Goal: Transaction & Acquisition: Purchase product/service

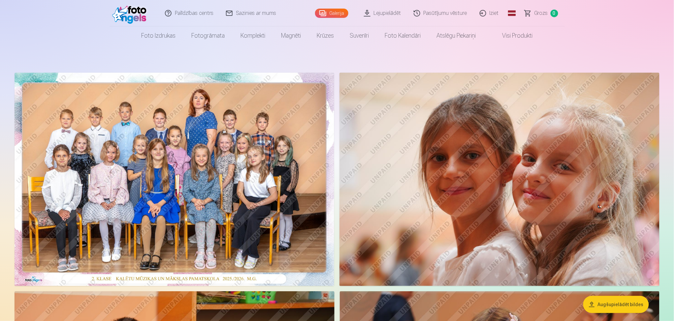
click at [290, 151] on img at bounding box center [175, 179] width 320 height 213
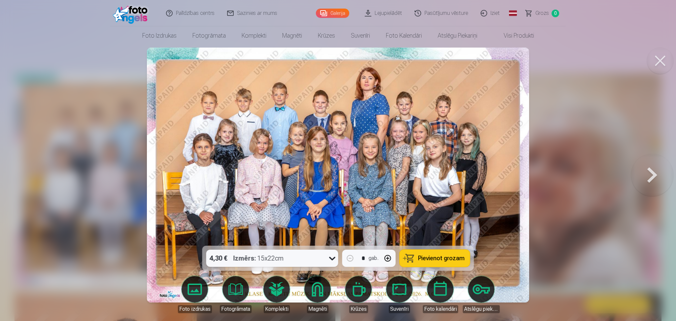
click at [330, 258] on icon at bounding box center [332, 258] width 11 height 11
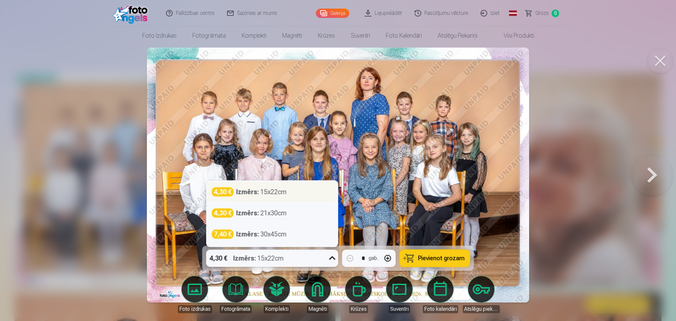
click at [313, 192] on div "4,30 € Izmērs : 15x22cm" at bounding box center [272, 191] width 121 height 9
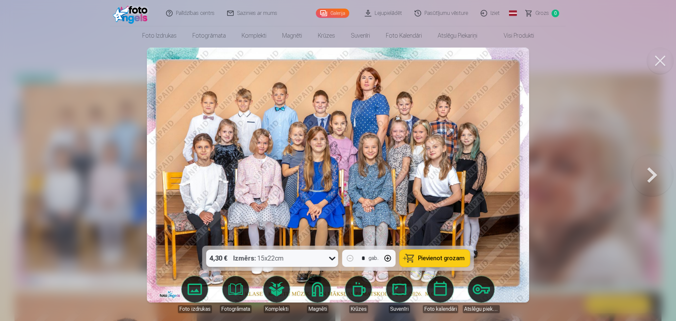
click at [434, 255] on span "Pievienot grozam" at bounding box center [441, 258] width 47 height 6
click at [614, 115] on div at bounding box center [338, 160] width 676 height 321
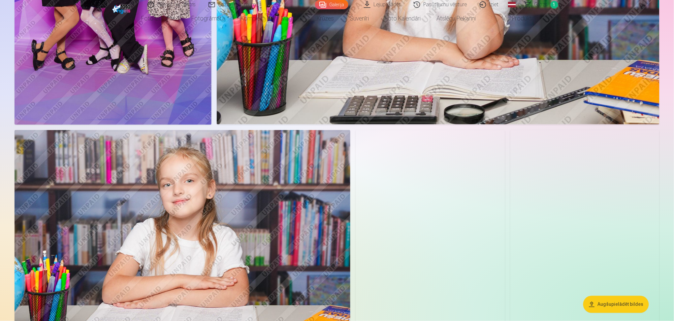
scroll to position [3123, 0]
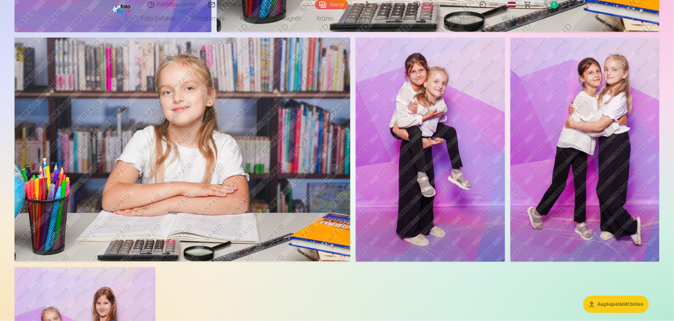
click at [409, 120] on img at bounding box center [430, 150] width 149 height 224
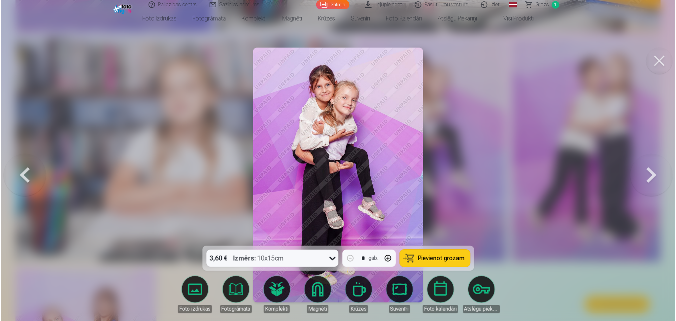
scroll to position [3129, 0]
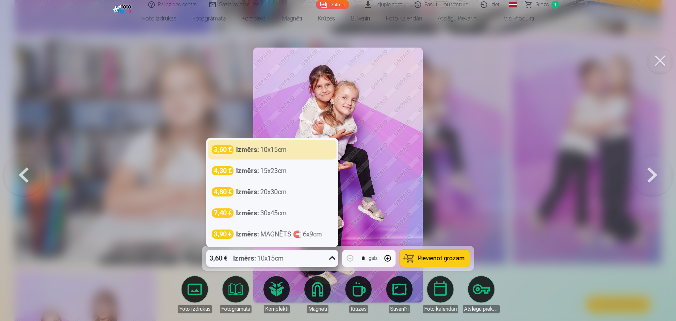
click at [291, 255] on div "3,60 € Izmērs : 10x15cm" at bounding box center [265, 257] width 119 height 17
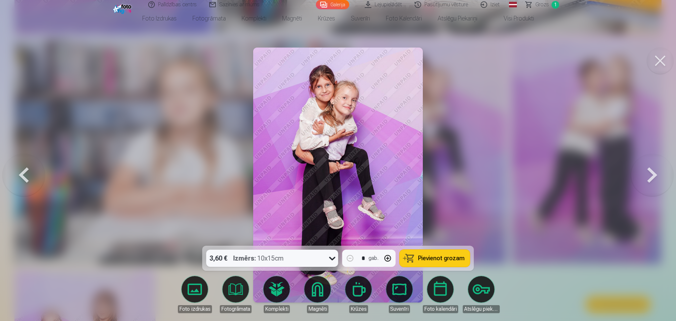
click at [445, 259] on span "Pievienot grozam" at bounding box center [441, 258] width 47 height 6
click at [663, 60] on button at bounding box center [660, 61] width 26 height 26
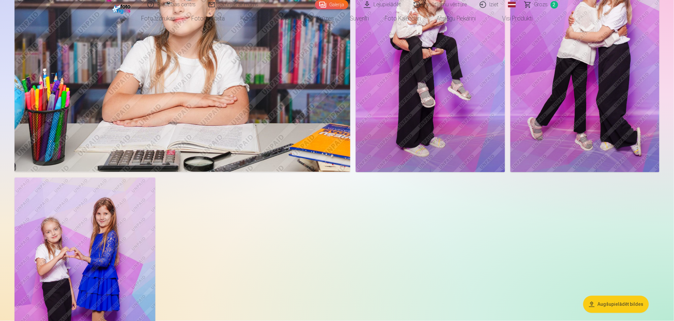
scroll to position [3343, 0]
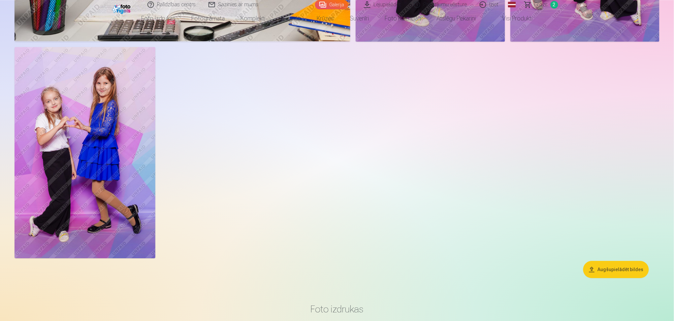
click at [129, 123] on img at bounding box center [85, 152] width 141 height 211
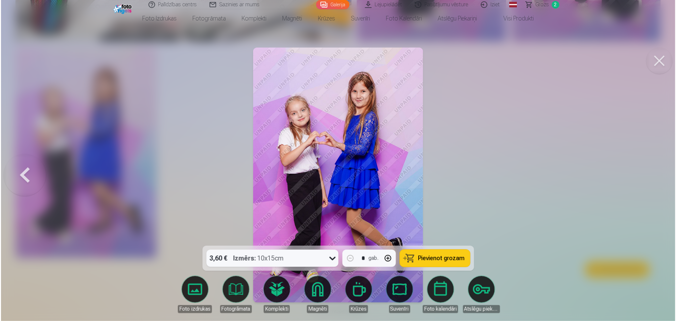
scroll to position [3349, 0]
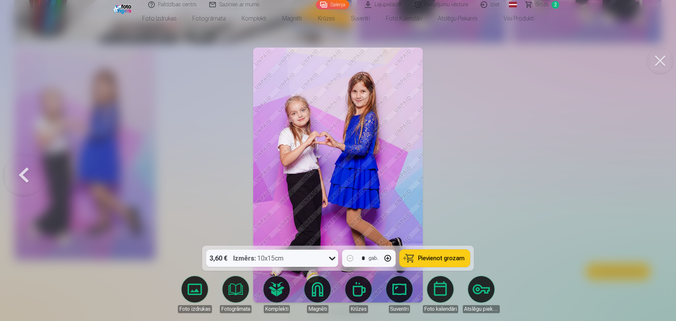
click at [449, 260] on span "Pievienot grozam" at bounding box center [441, 258] width 47 height 6
click at [651, 145] on div at bounding box center [338, 160] width 676 height 321
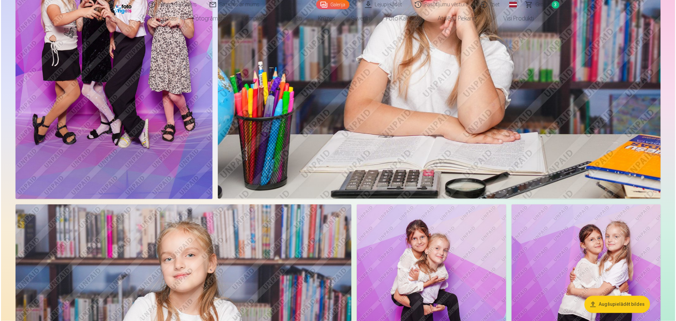
scroll to position [2859, 0]
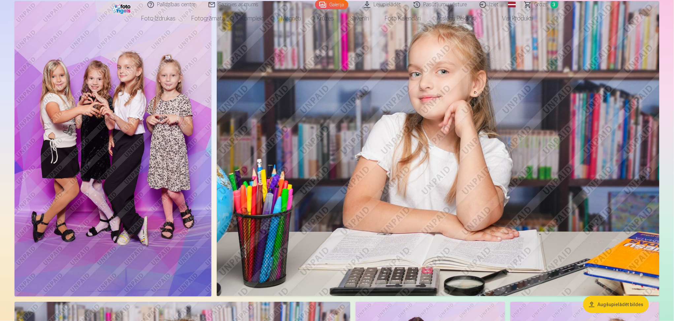
click at [125, 142] on img at bounding box center [113, 148] width 197 height 295
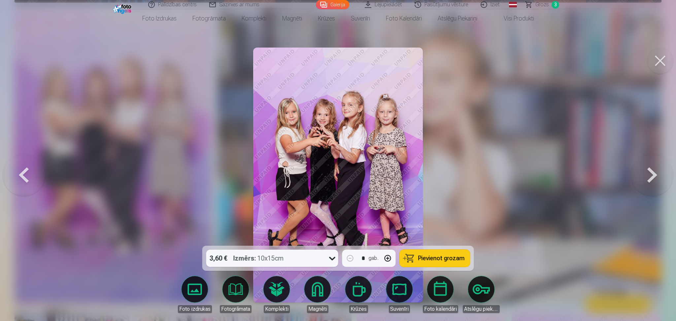
click at [424, 259] on span "Pievienot grozam" at bounding box center [441, 258] width 47 height 6
click at [663, 61] on button at bounding box center [660, 61] width 26 height 26
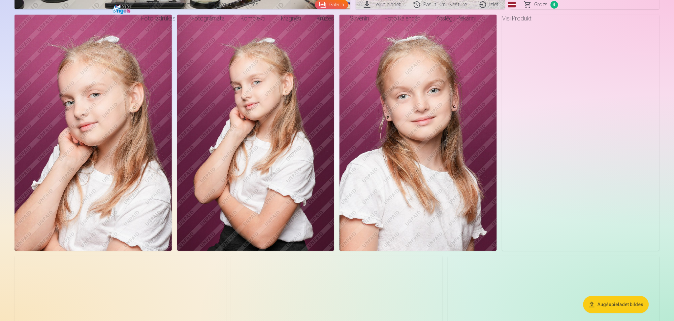
scroll to position [1539, 0]
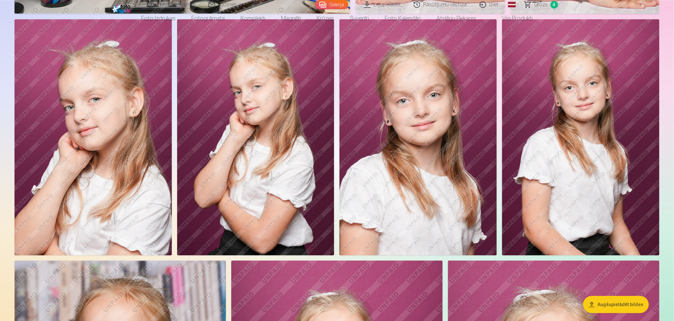
click at [464, 150] on img at bounding box center [417, 137] width 157 height 236
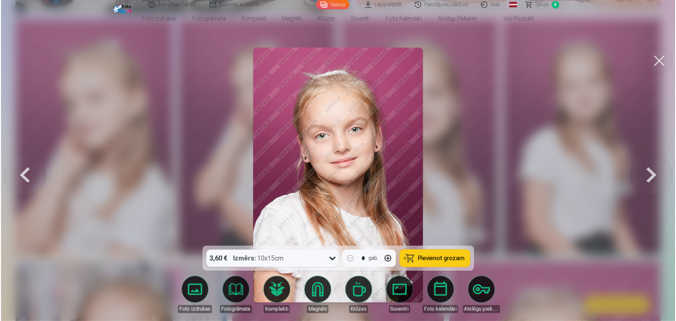
scroll to position [1542, 0]
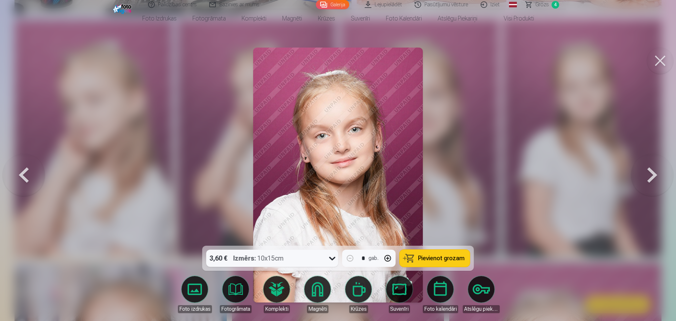
click at [674, 63] on div at bounding box center [338, 160] width 676 height 321
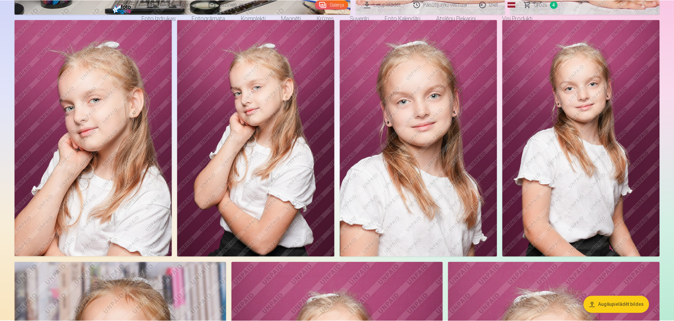
scroll to position [1539, 0]
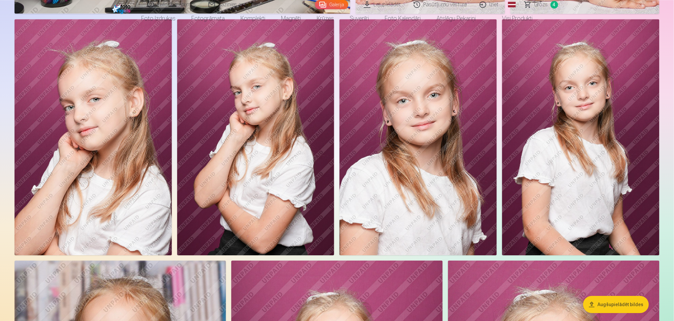
click at [603, 130] on img at bounding box center [580, 137] width 157 height 236
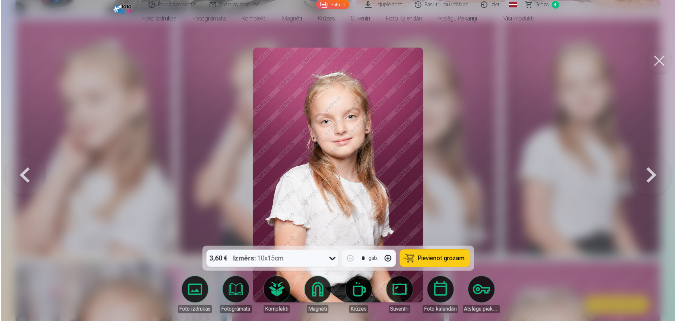
scroll to position [1542, 0]
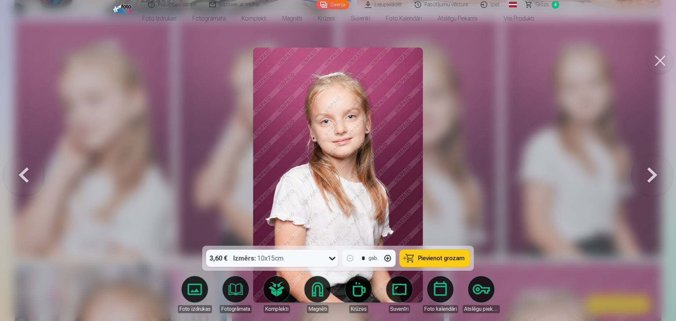
click at [321, 294] on link "Magnēti" at bounding box center [317, 294] width 37 height 37
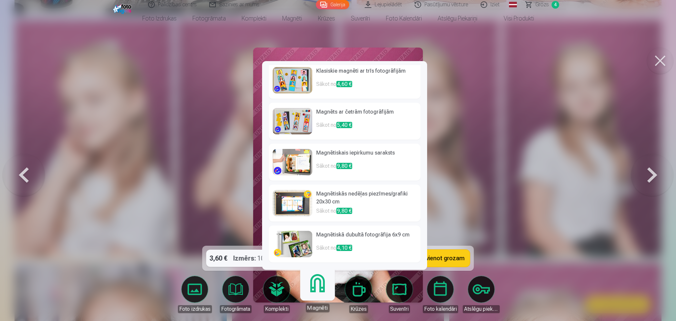
scroll to position [0, 0]
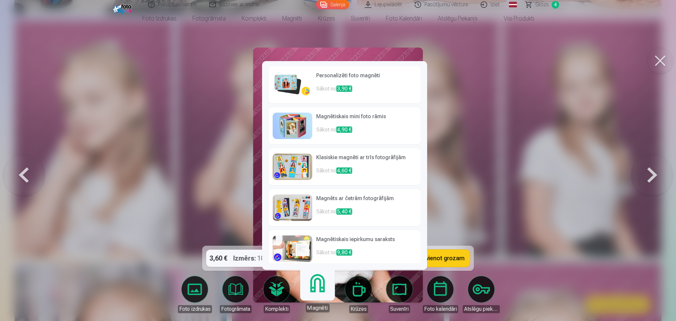
click at [336, 81] on h6 "Personalizēti foto magnēti" at bounding box center [366, 78] width 100 height 13
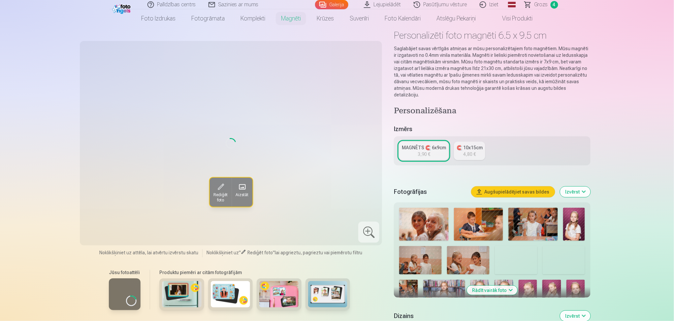
scroll to position [88, 0]
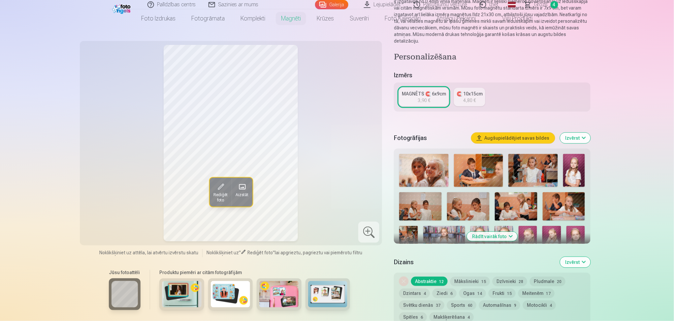
click at [425, 97] on div "3,90 €" at bounding box center [424, 100] width 13 height 7
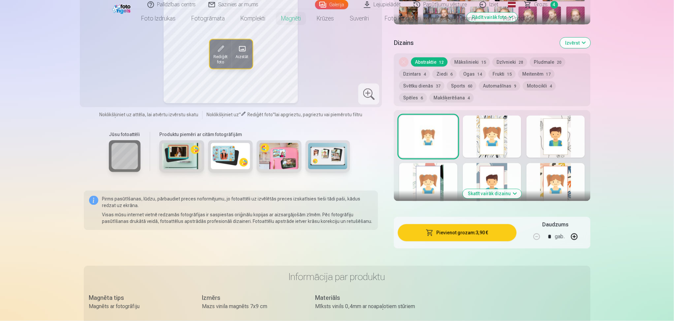
scroll to position [352, 0]
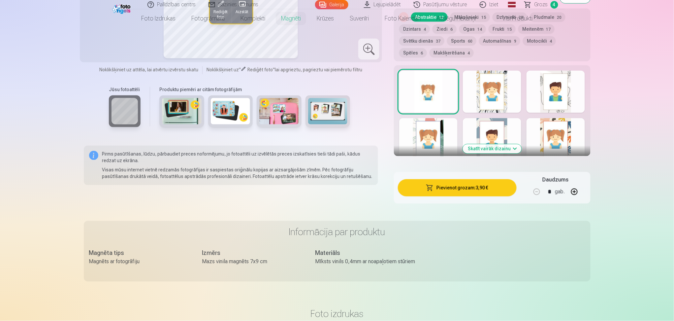
click at [511, 144] on button "Skatīt vairāk dizainu" at bounding box center [492, 148] width 59 height 9
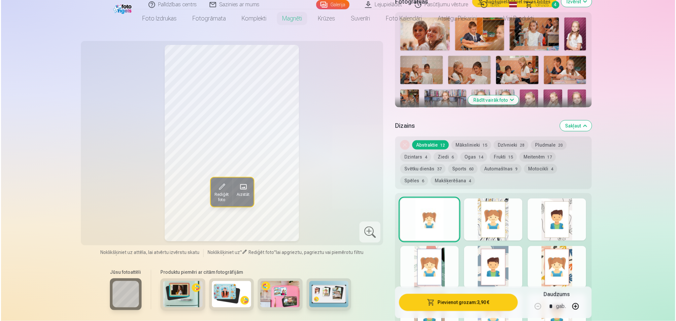
scroll to position [220, 0]
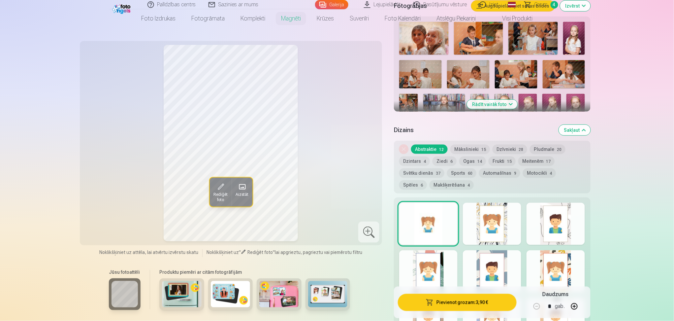
click at [434, 215] on div at bounding box center [428, 224] width 58 height 42
click at [572, 306] on button "button" at bounding box center [574, 306] width 16 height 16
type input "*"
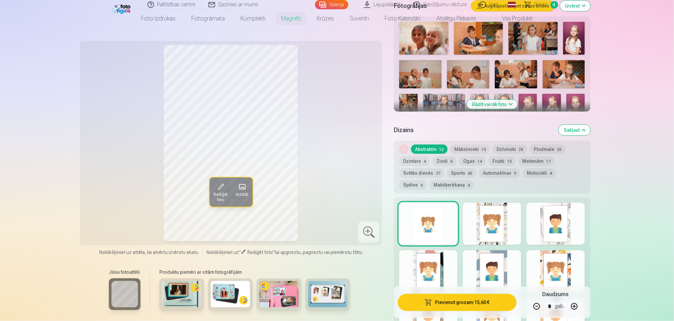
click at [500, 305] on button "Pievienot grozam : 15,60 €" at bounding box center [457, 302] width 118 height 17
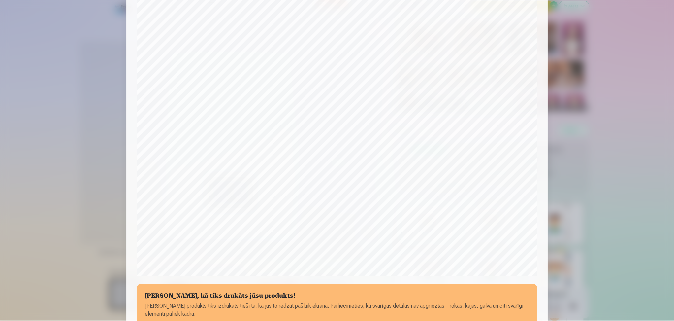
scroll to position [0, 0]
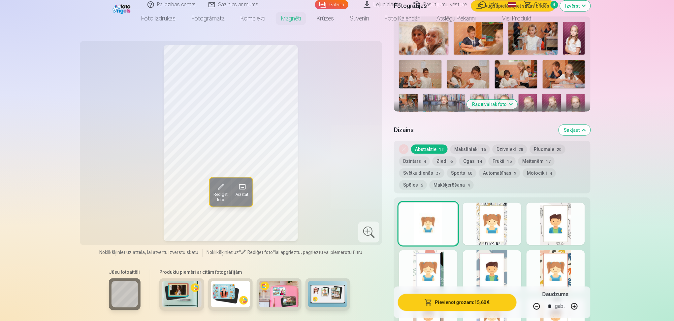
click at [225, 192] on span "Rediģēt foto" at bounding box center [220, 197] width 14 height 11
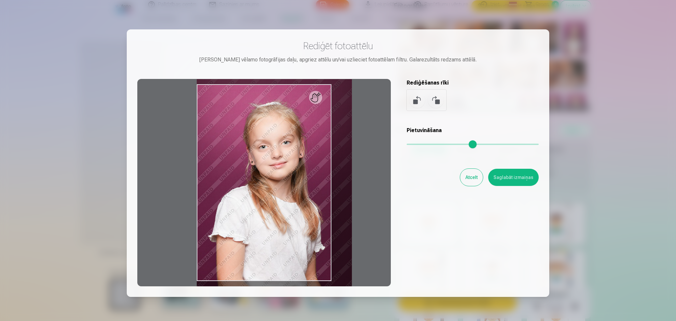
drag, startPoint x: 415, startPoint y: 143, endPoint x: 423, endPoint y: 144, distance: 8.0
click at [423, 144] on input "range" at bounding box center [472, 144] width 132 height 1
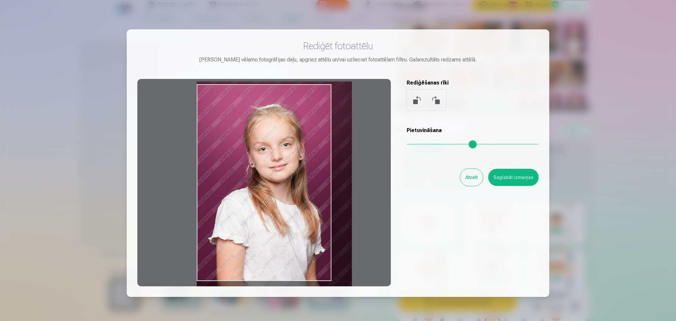
click at [285, 167] on div at bounding box center [263, 182] width 253 height 207
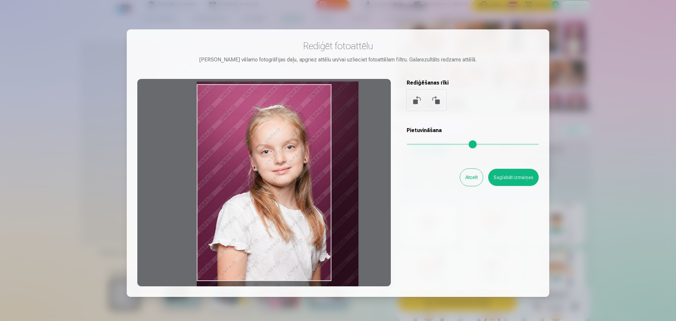
drag, startPoint x: 423, startPoint y: 143, endPoint x: 426, endPoint y: 148, distance: 5.6
click at [426, 145] on input "range" at bounding box center [472, 144] width 132 height 1
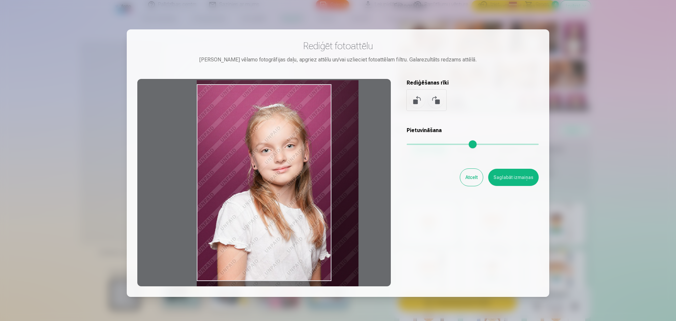
drag, startPoint x: 198, startPoint y: 149, endPoint x: 238, endPoint y: 148, distance: 39.9
click at [238, 148] on div at bounding box center [263, 182] width 253 height 207
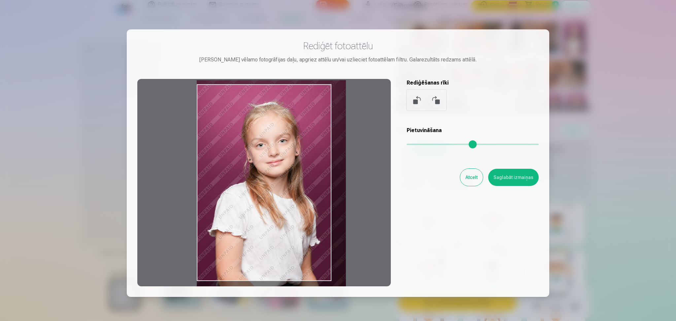
type input "****"
click at [420, 145] on input "range" at bounding box center [472, 144] width 132 height 1
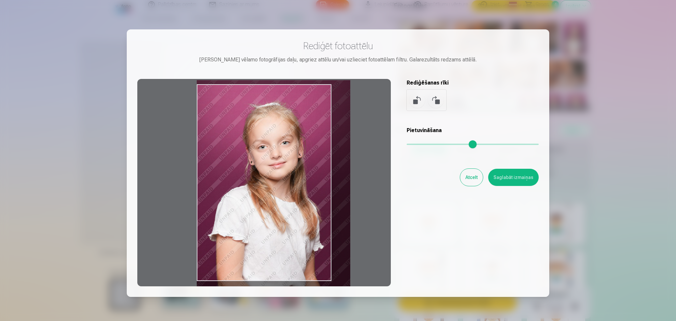
click at [463, 178] on button "Atcelt" at bounding box center [471, 177] width 23 height 17
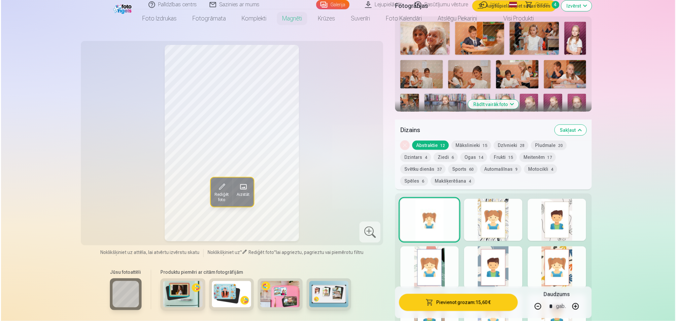
scroll to position [1538, 0]
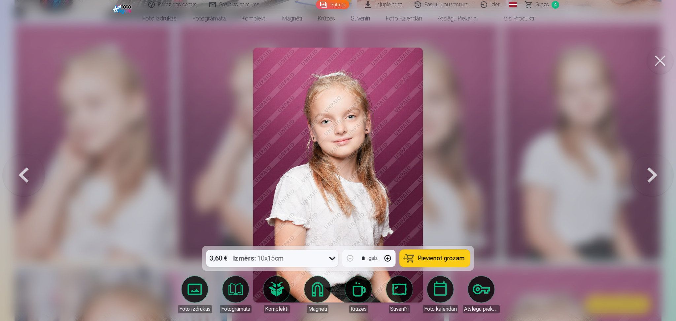
drag, startPoint x: 659, startPoint y: 59, endPoint x: 673, endPoint y: 114, distance: 56.8
click at [660, 60] on button at bounding box center [660, 61] width 26 height 26
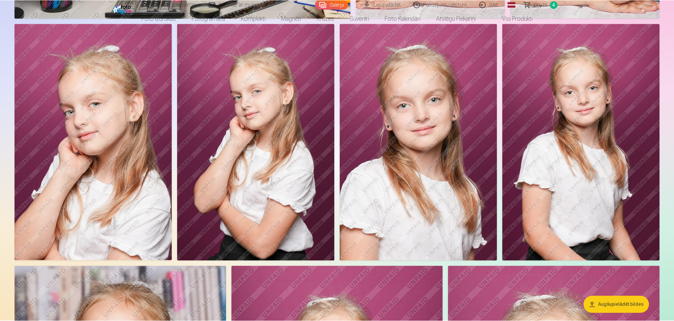
scroll to position [1535, 0]
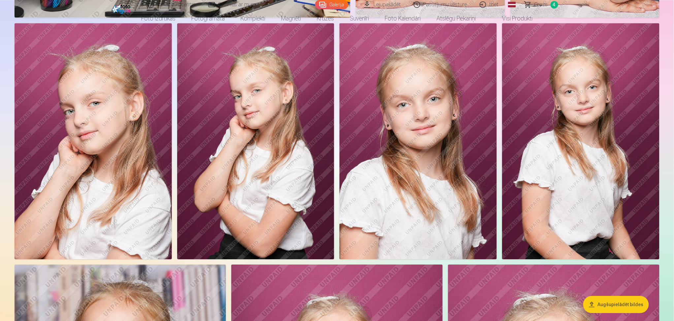
click at [440, 153] on img at bounding box center [417, 141] width 157 height 236
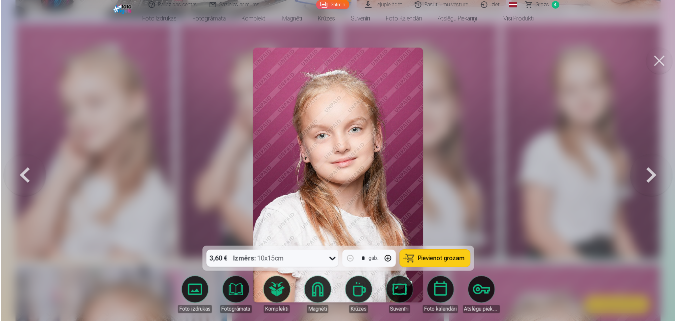
scroll to position [1538, 0]
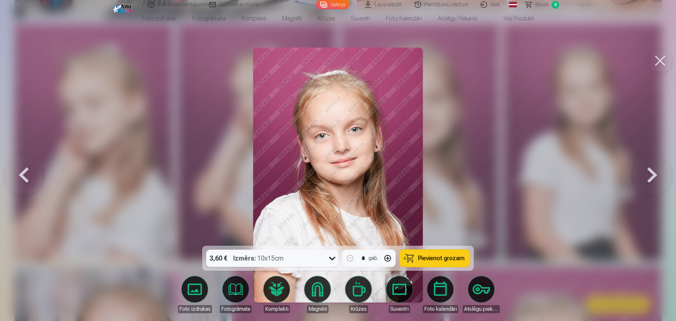
click at [320, 293] on link "Magnēti" at bounding box center [317, 294] width 37 height 37
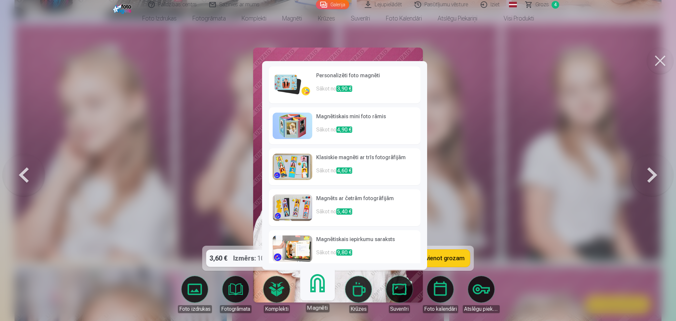
click at [329, 73] on h6 "Personalizēti foto magnēti" at bounding box center [366, 78] width 100 height 13
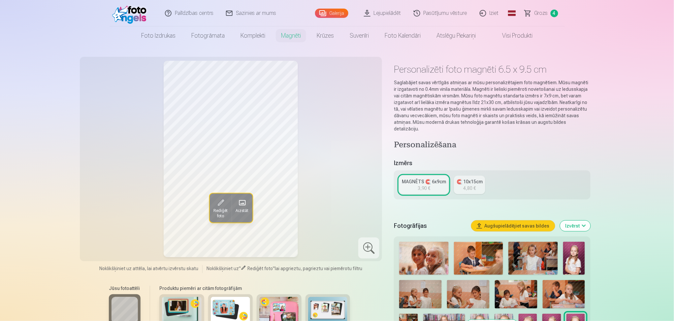
click at [414, 178] on div "MAGNĒTS 🧲 6x9cm" at bounding box center [424, 181] width 44 height 7
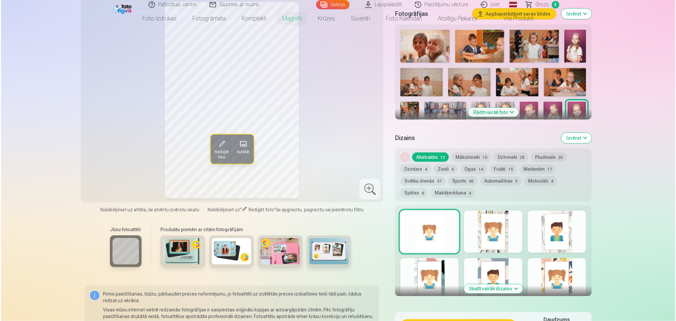
scroll to position [264, 0]
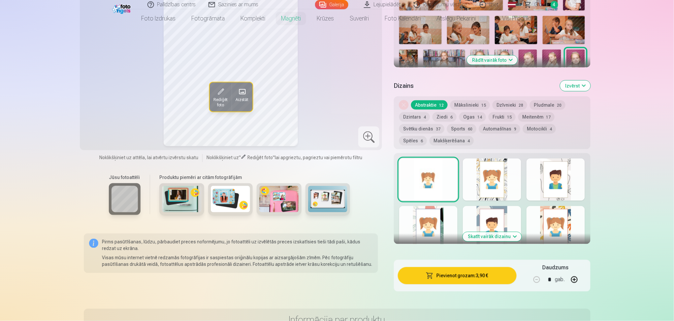
click at [420, 179] on div at bounding box center [428, 179] width 58 height 42
click at [475, 273] on button "Pievienot grozam : 3,90 €" at bounding box center [457, 275] width 118 height 17
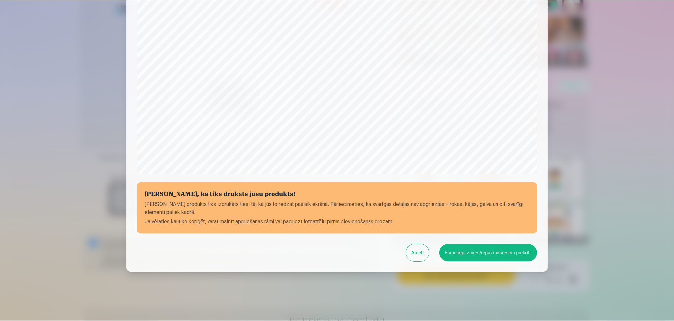
scroll to position [154, 0]
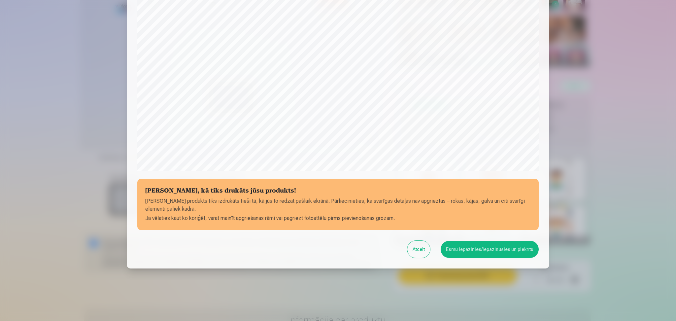
click at [503, 243] on button "Esmu iepazinies/iepazinusies un piekrītu" at bounding box center [489, 248] width 98 height 17
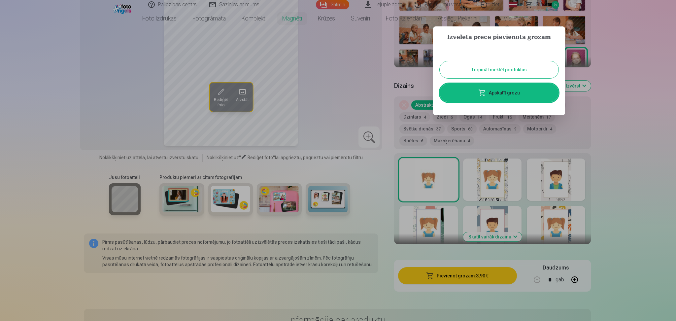
click at [663, 131] on div at bounding box center [338, 160] width 676 height 321
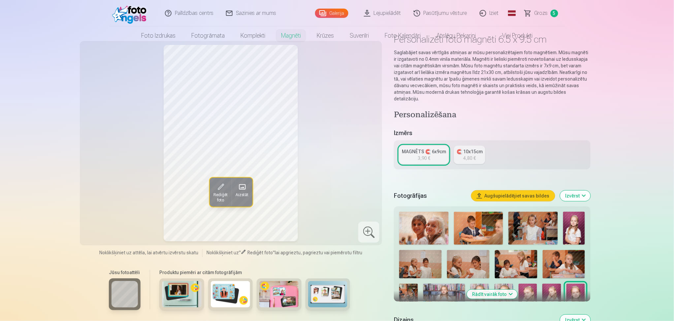
scroll to position [0, 0]
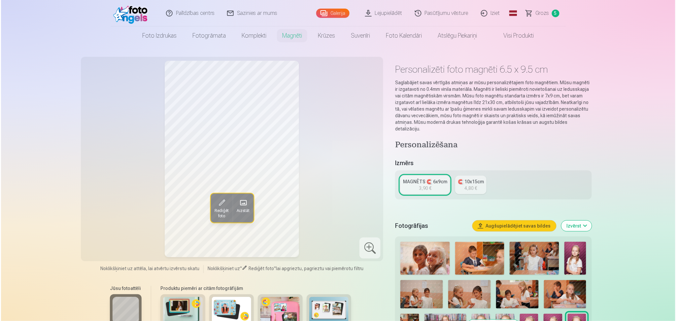
scroll to position [1538, 0]
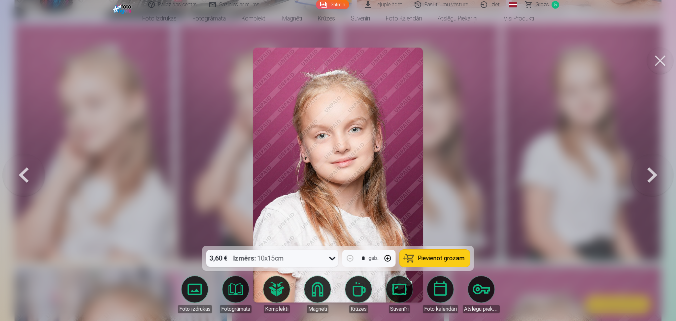
click at [660, 64] on button at bounding box center [660, 61] width 26 height 26
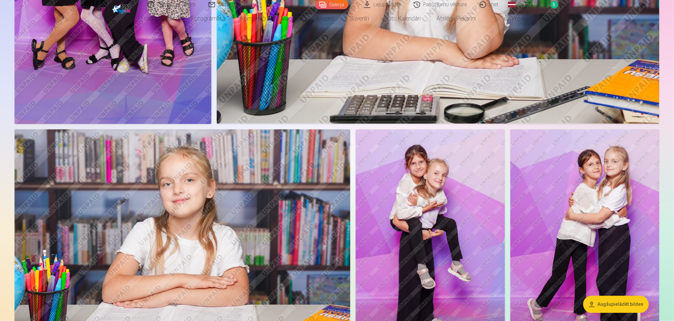
scroll to position [2855, 0]
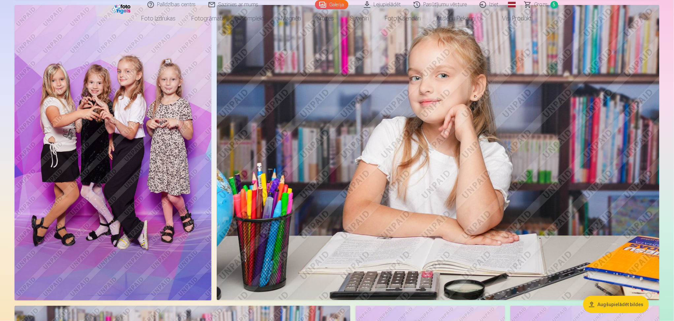
click at [470, 124] on img at bounding box center [438, 152] width 443 height 295
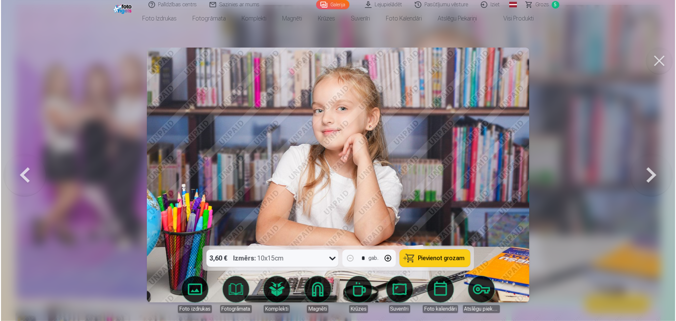
scroll to position [2861, 0]
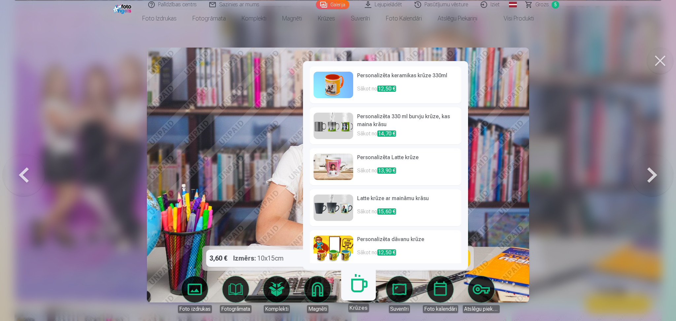
click at [354, 296] on link "Krūzes" at bounding box center [358, 291] width 41 height 41
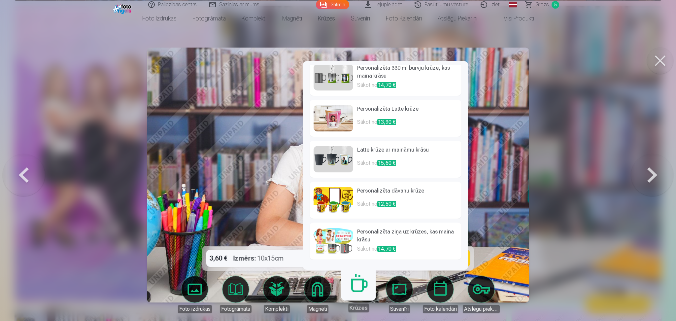
scroll to position [36, 0]
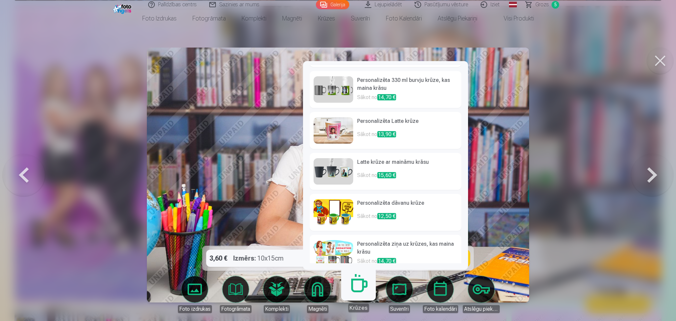
click at [339, 135] on img at bounding box center [333, 130] width 40 height 26
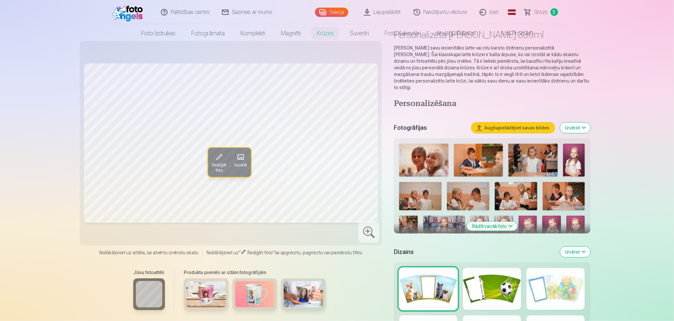
scroll to position [88, 0]
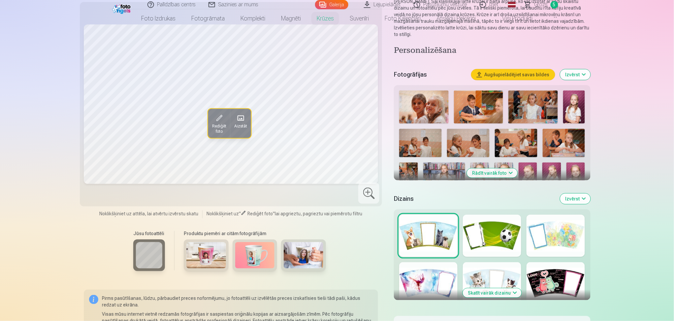
click at [209, 251] on img at bounding box center [206, 255] width 40 height 26
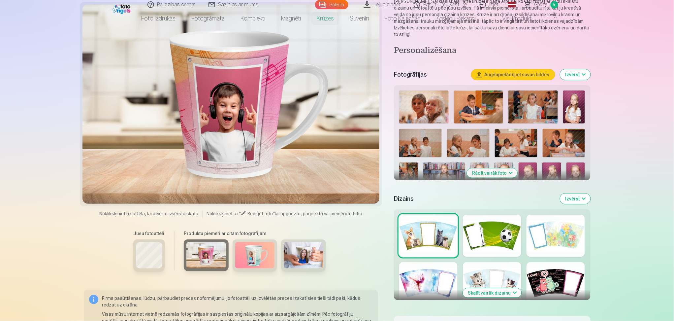
click at [245, 246] on img at bounding box center [255, 255] width 40 height 26
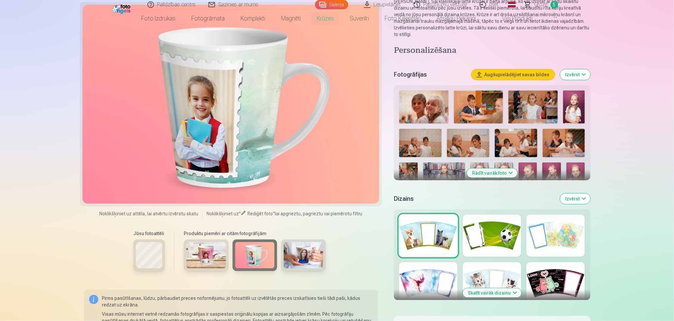
click at [563, 235] on div at bounding box center [556, 235] width 58 height 42
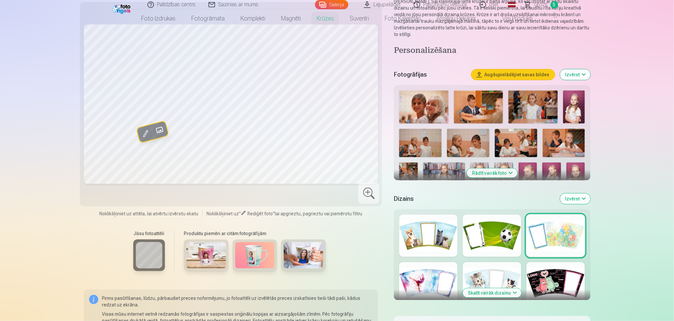
click at [544, 274] on div at bounding box center [556, 283] width 58 height 42
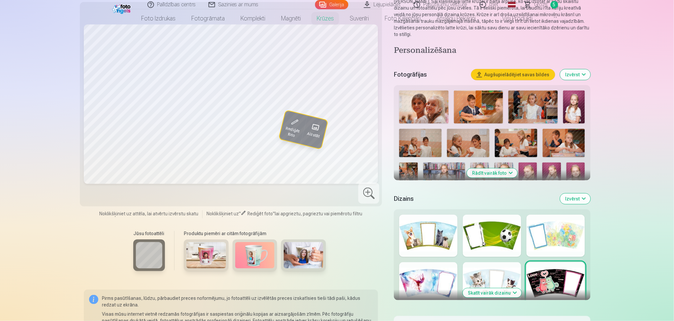
click at [503, 224] on div at bounding box center [492, 235] width 58 height 42
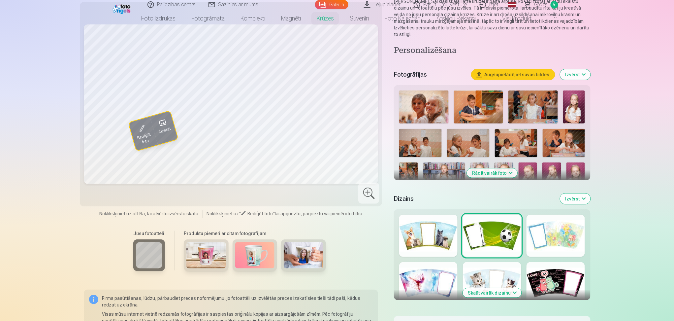
click at [449, 230] on div at bounding box center [428, 235] width 58 height 42
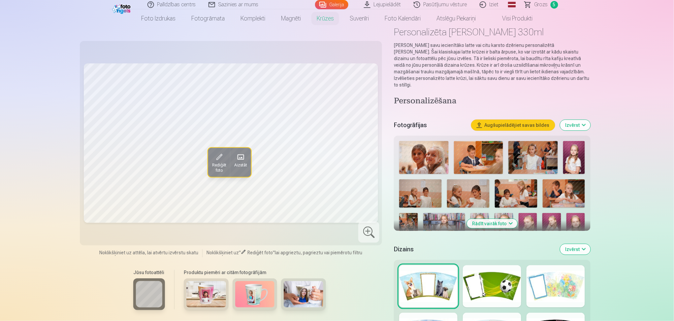
scroll to position [0, 0]
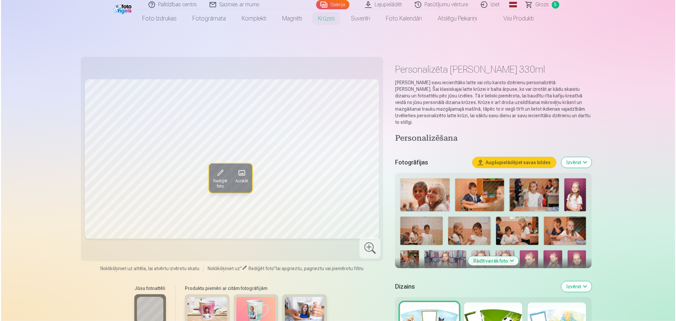
scroll to position [2481, 0]
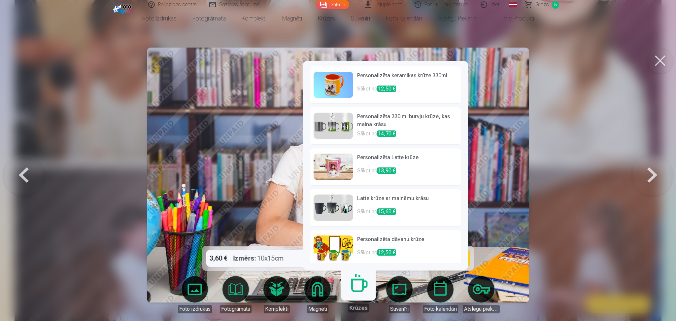
click at [335, 81] on img at bounding box center [333, 85] width 40 height 26
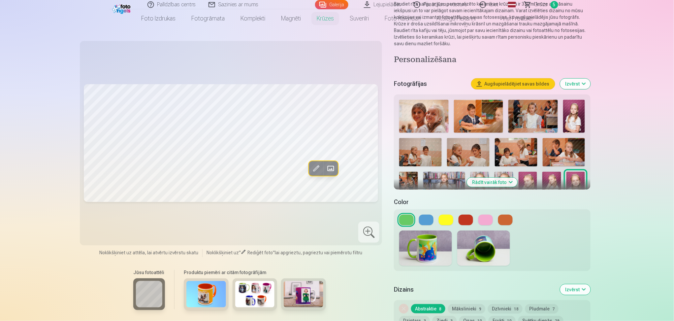
scroll to position [132, 0]
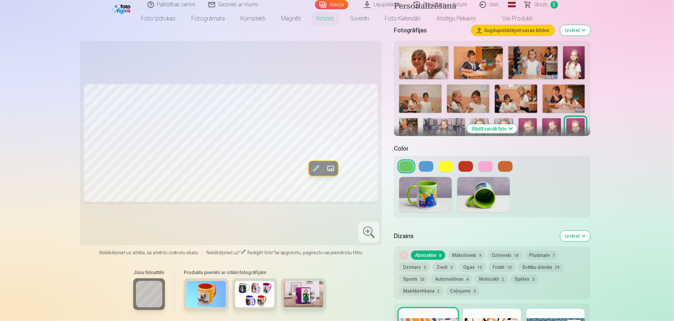
click at [262, 293] on img at bounding box center [255, 294] width 40 height 26
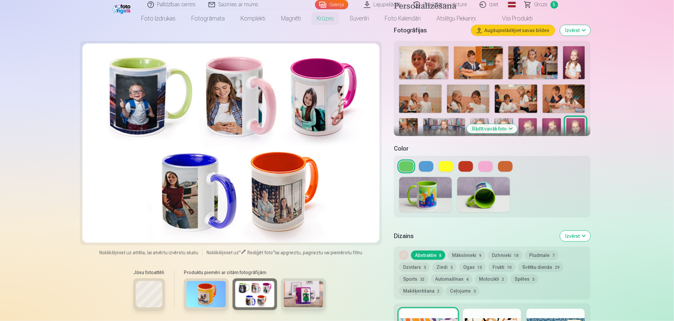
click at [314, 295] on img at bounding box center [304, 294] width 40 height 26
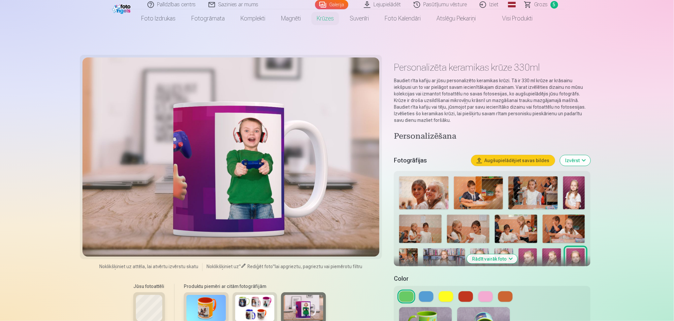
scroll to position [0, 0]
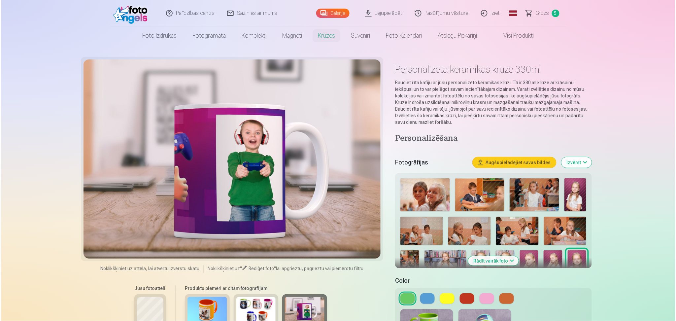
scroll to position [2481, 0]
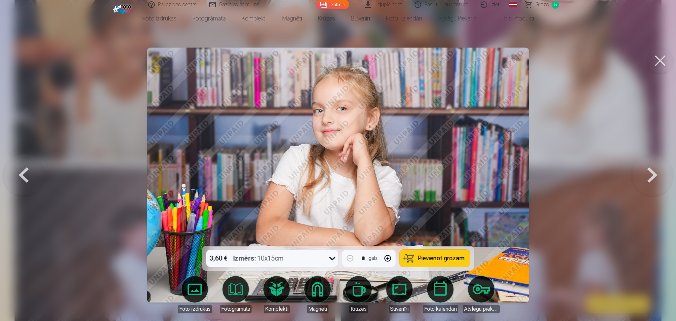
click at [275, 171] on img at bounding box center [338, 175] width 382 height 255
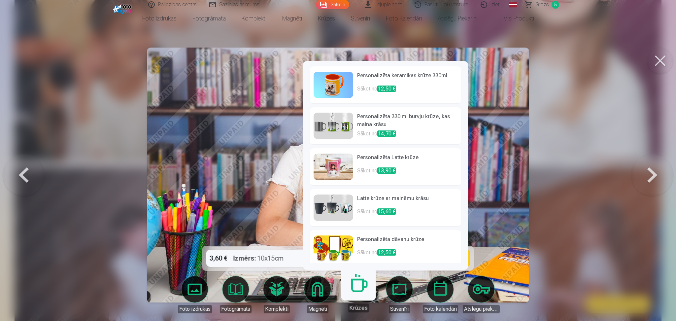
click at [363, 85] on p "Sākot no 12,50 €" at bounding box center [407, 91] width 100 height 13
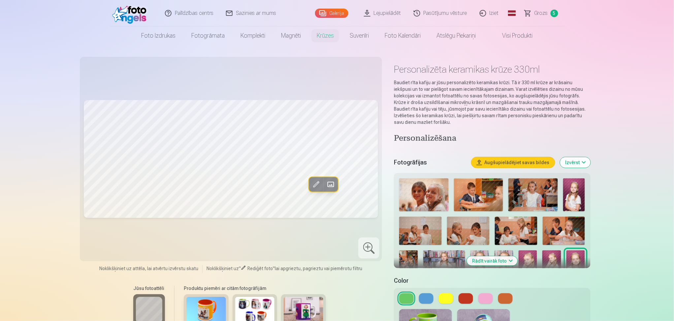
click at [333, 184] on span at bounding box center [330, 184] width 11 height 11
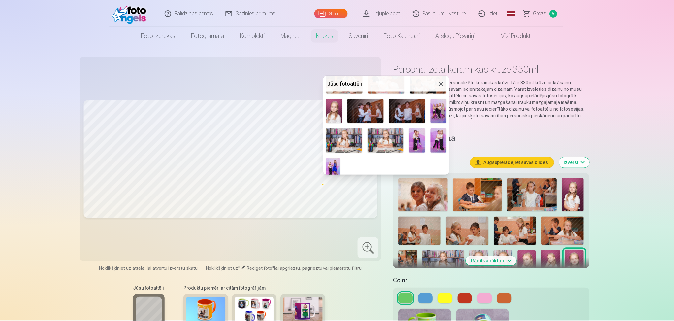
scroll to position [189, 0]
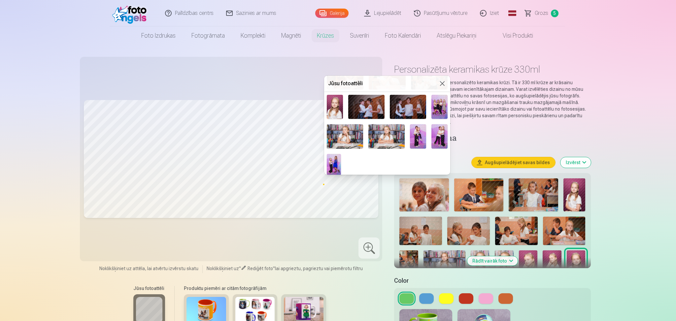
click at [348, 135] on img at bounding box center [345, 136] width 36 height 24
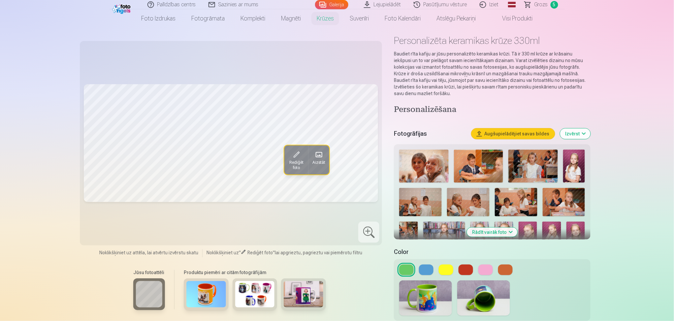
scroll to position [44, 0]
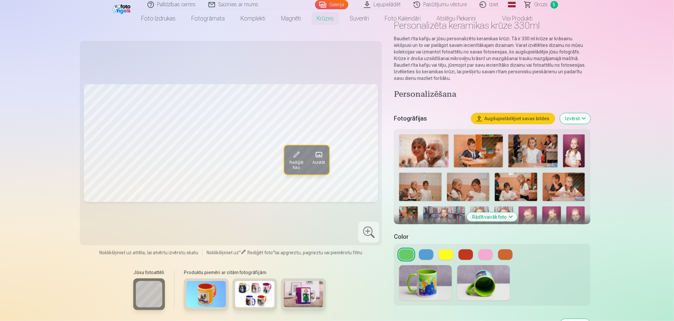
click at [422, 260] on div at bounding box center [492, 283] width 196 height 46
click at [427, 251] on button at bounding box center [426, 254] width 15 height 11
click at [445, 249] on button at bounding box center [446, 254] width 15 height 11
click at [469, 249] on button at bounding box center [466, 254] width 15 height 11
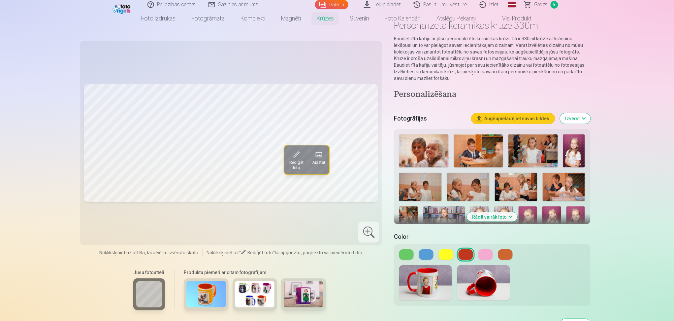
click at [258, 285] on img at bounding box center [255, 294] width 40 height 26
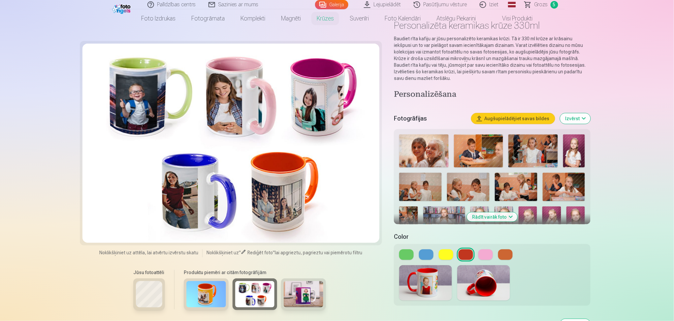
click at [306, 293] on img at bounding box center [304, 294] width 40 height 26
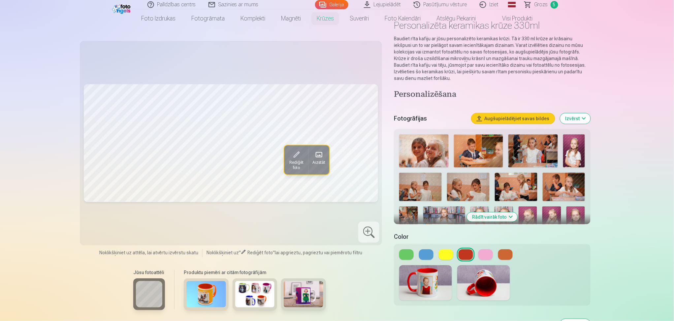
click at [437, 274] on img at bounding box center [425, 282] width 53 height 35
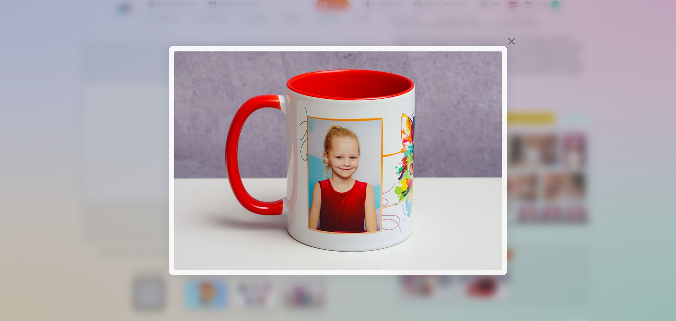
click at [510, 36] on div at bounding box center [338, 160] width 676 height 321
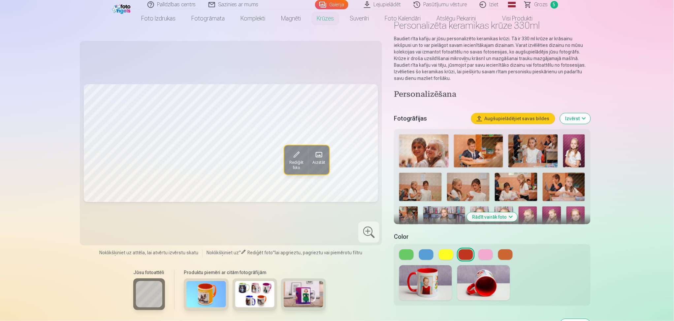
click at [511, 45] on p "Baudiet rīta kafiju ar jūsu personalizēto keramikas krūzi. Tā ir 330 ml krūze a…" at bounding box center [492, 58] width 196 height 46
click at [494, 270] on img at bounding box center [483, 282] width 53 height 35
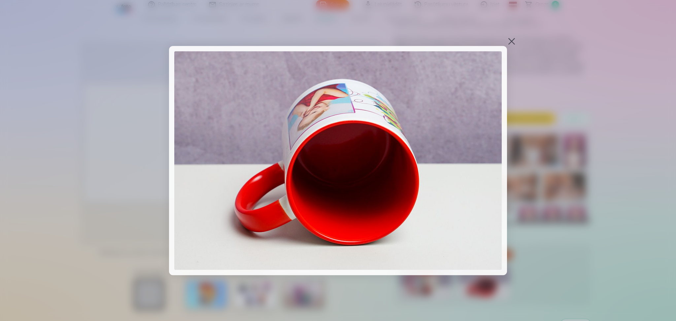
click at [510, 44] on div at bounding box center [511, 41] width 9 height 9
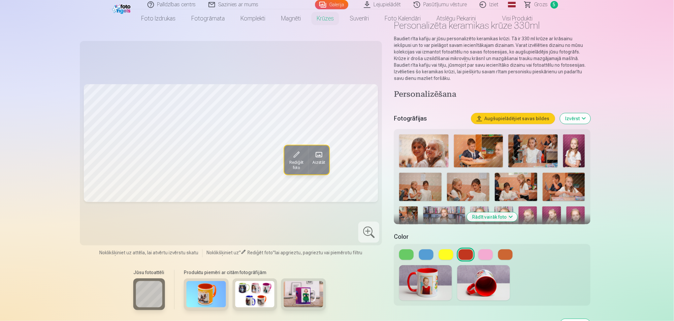
click at [208, 287] on img at bounding box center [206, 294] width 40 height 26
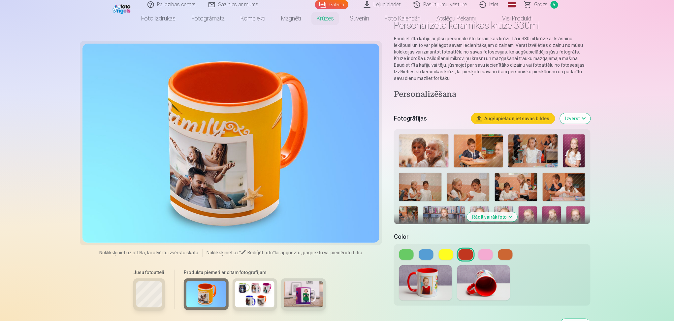
click at [254, 297] on img at bounding box center [255, 294] width 40 height 26
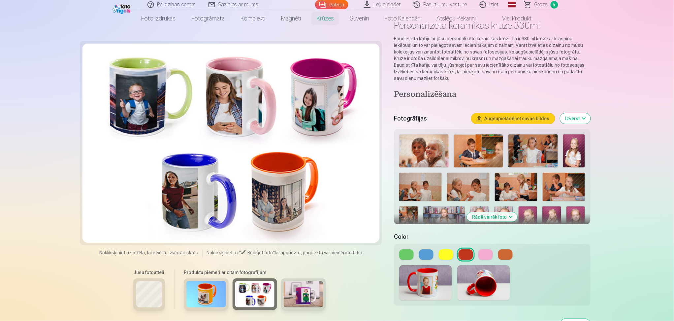
click at [302, 291] on img at bounding box center [304, 294] width 40 height 26
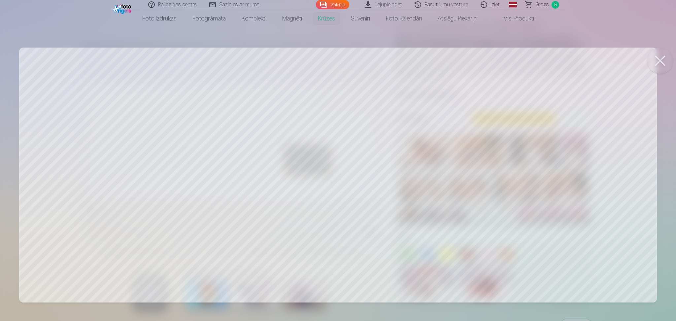
click at [658, 55] on button at bounding box center [660, 61] width 26 height 26
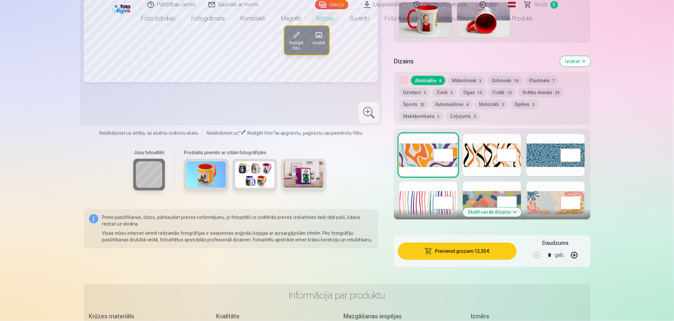
scroll to position [308, 0]
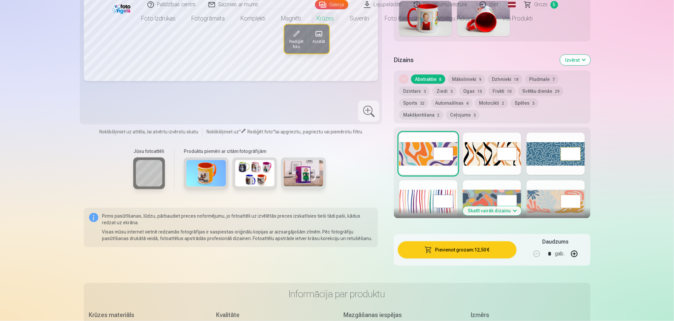
click at [550, 191] on div at bounding box center [556, 201] width 58 height 42
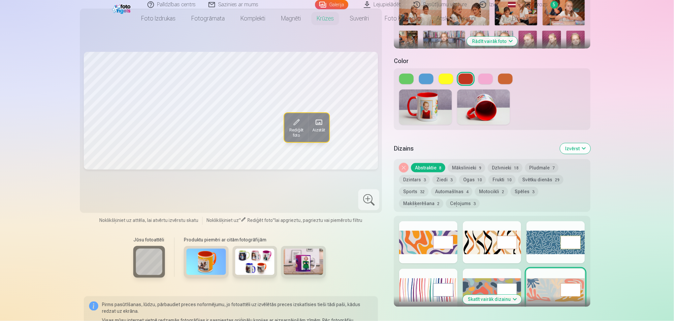
scroll to position [220, 0]
click at [407, 284] on div at bounding box center [428, 289] width 58 height 42
click at [481, 275] on div at bounding box center [492, 289] width 58 height 42
click at [482, 235] on div at bounding box center [492, 242] width 58 height 42
click at [548, 232] on div at bounding box center [556, 242] width 58 height 42
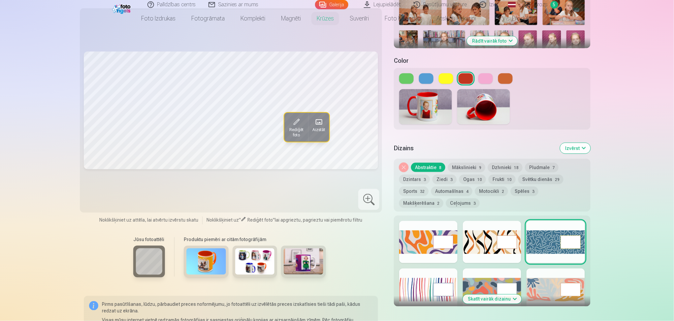
click at [414, 239] on div at bounding box center [428, 242] width 58 height 42
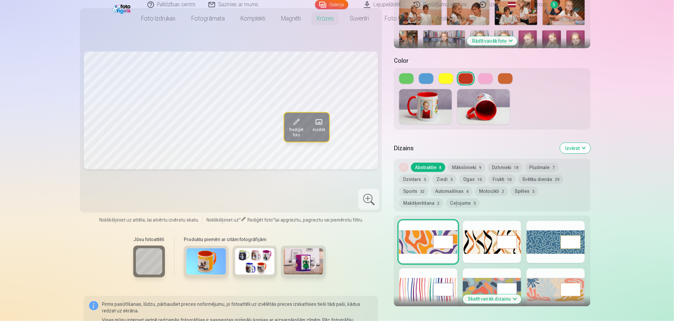
click at [417, 286] on div at bounding box center [428, 289] width 58 height 42
click at [489, 73] on button at bounding box center [485, 78] width 15 height 11
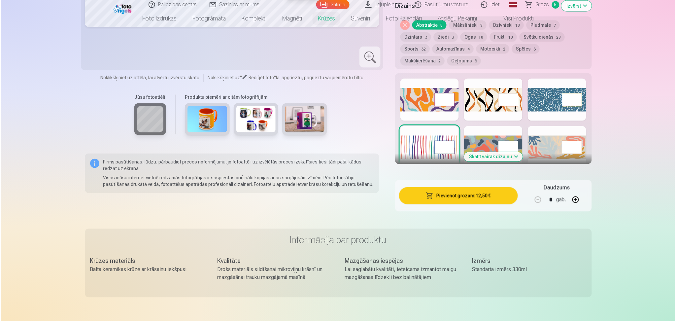
scroll to position [440, 0]
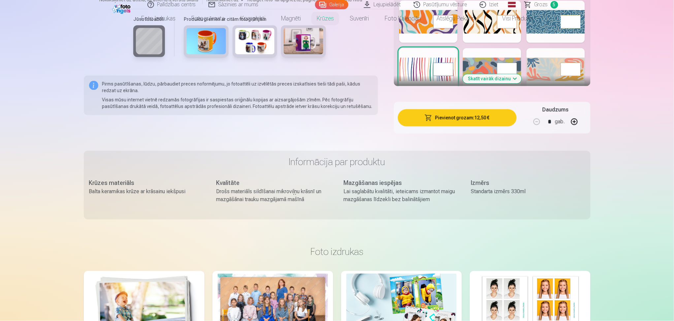
click at [496, 114] on button "Pievienot grozam : 12,50 €" at bounding box center [457, 117] width 118 height 17
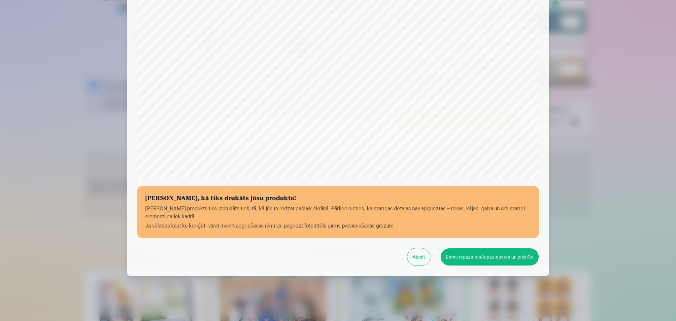
scroll to position [154, 0]
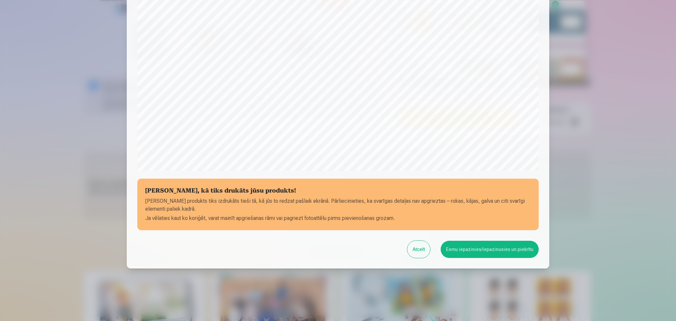
click at [491, 241] on button "Esmu iepazinies/iepazinusies un piekrītu" at bounding box center [489, 248] width 98 height 17
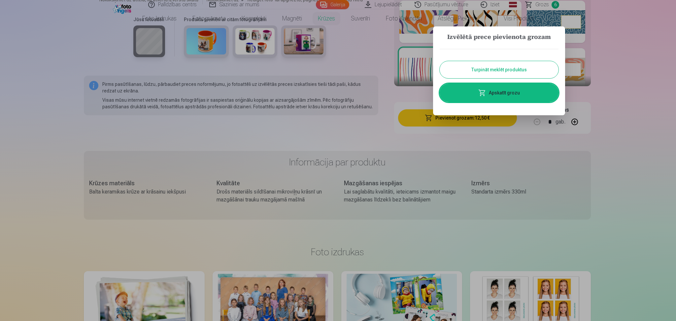
click at [517, 99] on link "Apskatīt grozu" at bounding box center [498, 92] width 119 height 18
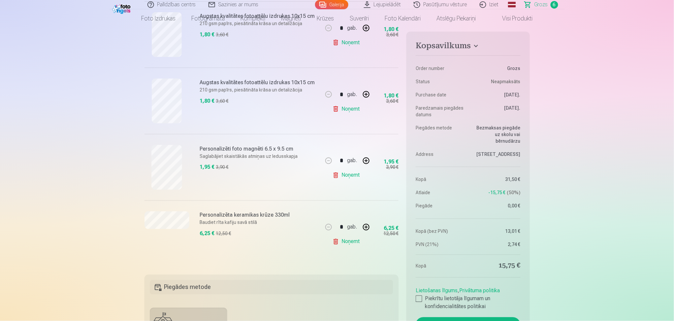
scroll to position [308, 0]
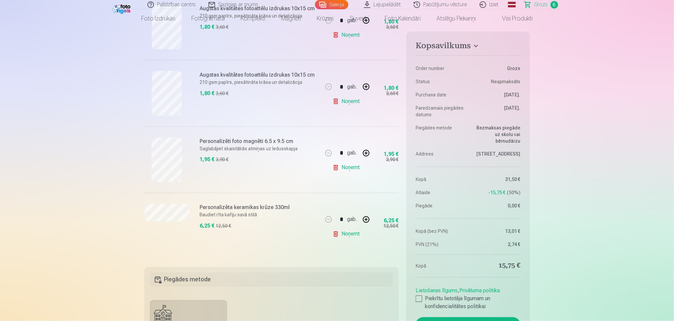
click at [367, 152] on button "button" at bounding box center [366, 153] width 16 height 16
click at [367, 152] on div "* gab." at bounding box center [347, 153] width 53 height 16
click at [367, 152] on button "button" at bounding box center [366, 153] width 16 height 16
type input "*"
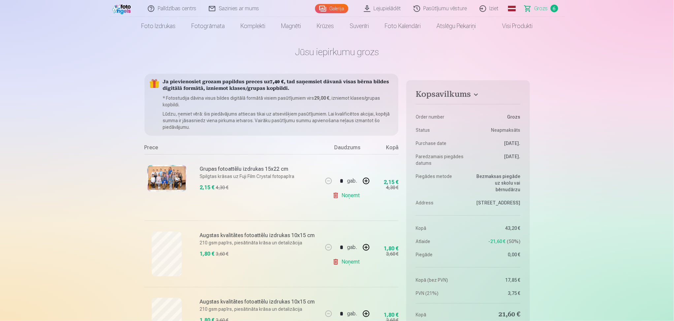
scroll to position [0, 0]
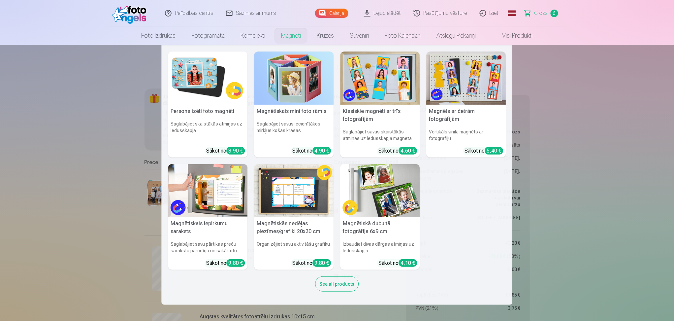
click at [298, 36] on link "Magnēti" at bounding box center [291, 35] width 36 height 18
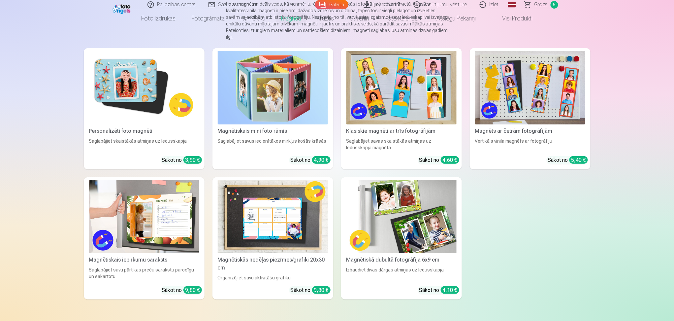
scroll to position [88, 0]
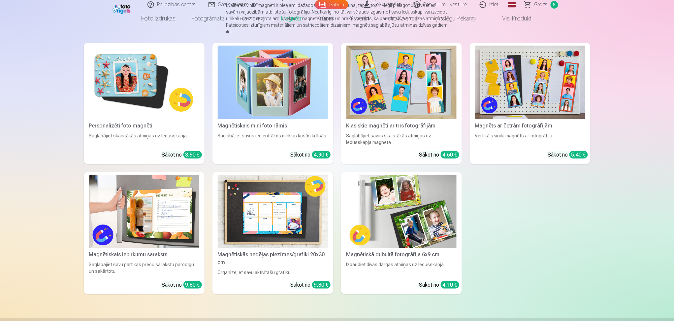
click at [412, 75] on img at bounding box center [401, 83] width 110 height 74
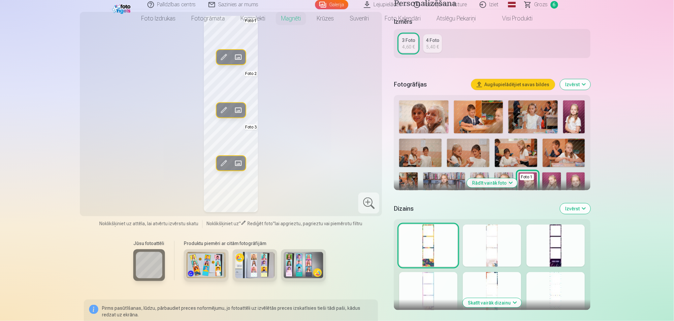
scroll to position [176, 0]
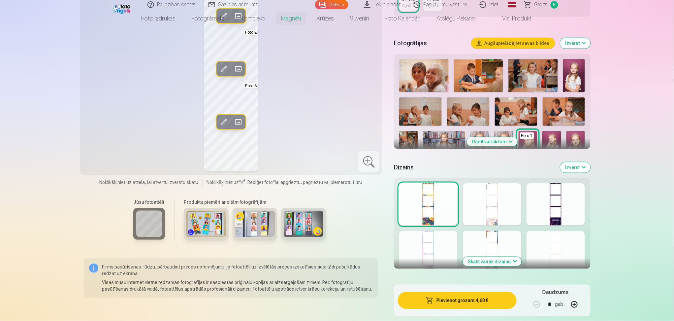
click at [552, 209] on div at bounding box center [556, 204] width 58 height 42
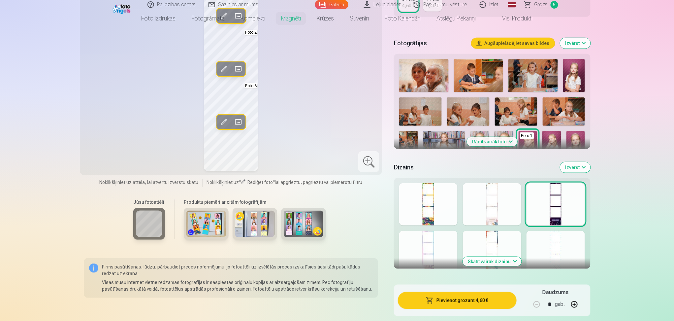
click at [586, 253] on div "Skatīt vairāk dizainu" at bounding box center [492, 223] width 196 height 91
click at [563, 250] on div at bounding box center [556, 252] width 58 height 42
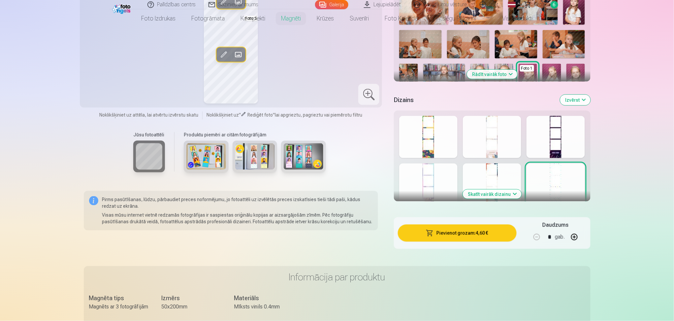
scroll to position [264, 0]
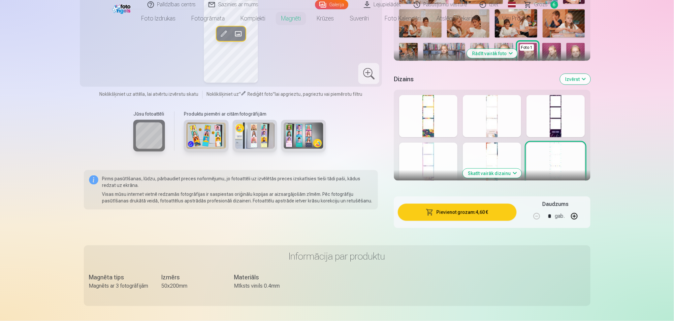
click at [500, 179] on div at bounding box center [492, 164] width 58 height 42
click at [506, 171] on button "Skatīt vairāk dizainu" at bounding box center [492, 173] width 59 height 9
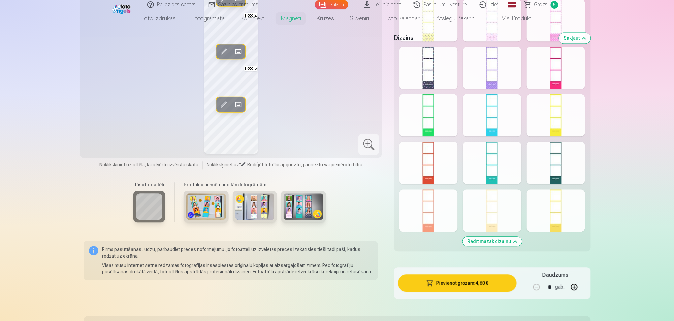
scroll to position [440, 0]
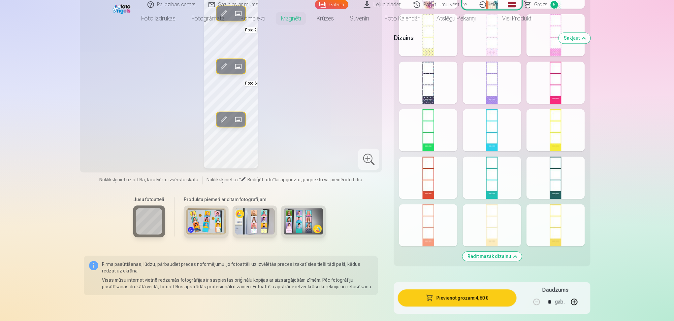
click at [503, 240] on div at bounding box center [492, 225] width 58 height 42
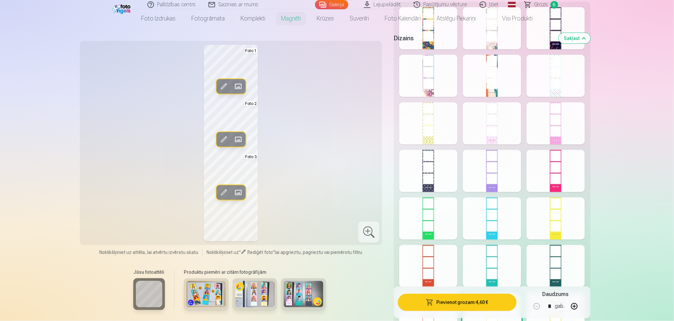
click at [429, 176] on div at bounding box center [428, 171] width 58 height 42
click at [442, 121] on div at bounding box center [428, 123] width 58 height 42
click at [540, 44] on div "Dizains Sakļaut" at bounding box center [492, 38] width 196 height 21
click at [544, 37] on h5 "Dizains" at bounding box center [473, 38] width 159 height 9
click at [550, 29] on div "Dizains Sakļaut" at bounding box center [492, 38] width 196 height 21
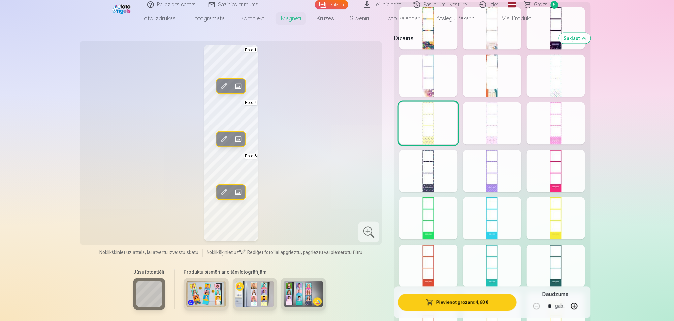
click at [571, 14] on nav "Foto izdrukas Augstas kvalitātes fotoattēlu izdrukas 210 gsm papīrs, piesātināt…" at bounding box center [337, 18] width 674 height 18
click at [498, 40] on h5 "Dizains" at bounding box center [473, 38] width 159 height 9
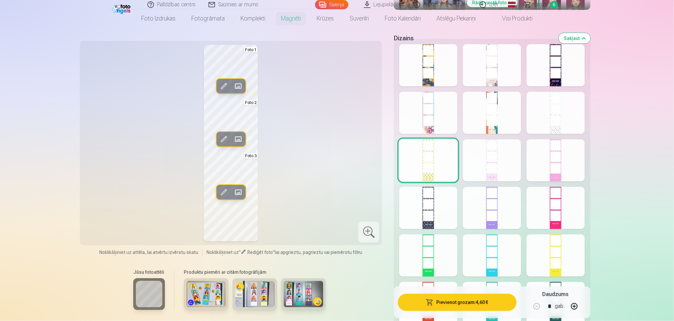
scroll to position [264, 0]
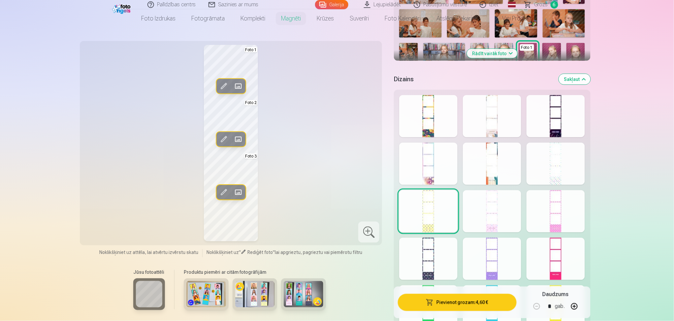
click at [429, 116] on div at bounding box center [428, 116] width 58 height 42
click at [489, 124] on div at bounding box center [492, 116] width 58 height 42
click at [568, 131] on div at bounding box center [556, 116] width 58 height 42
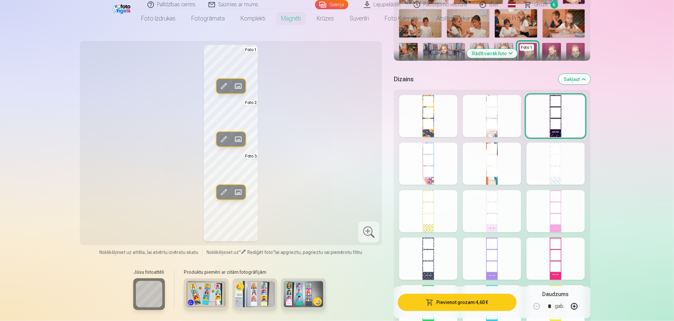
click at [428, 173] on div at bounding box center [428, 164] width 58 height 42
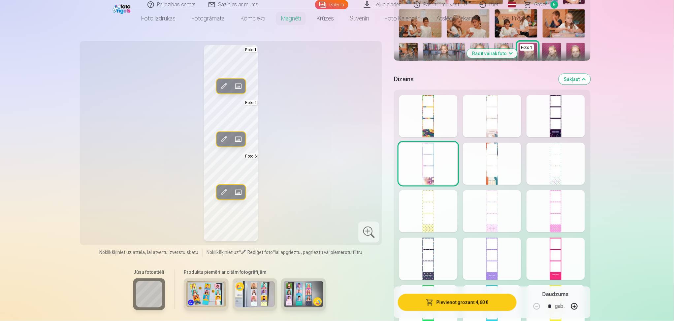
click at [520, 171] on div at bounding box center [492, 164] width 58 height 42
click at [558, 169] on div at bounding box center [556, 164] width 58 height 42
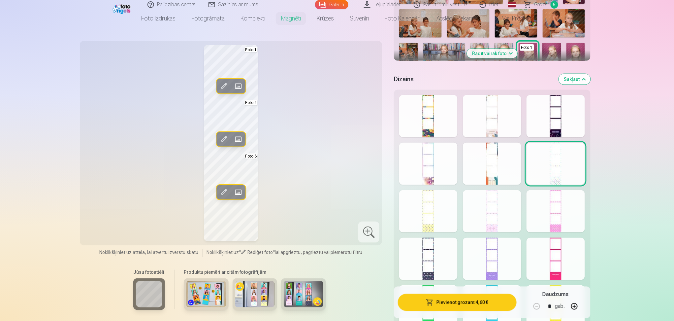
click at [444, 265] on div at bounding box center [428, 259] width 58 height 42
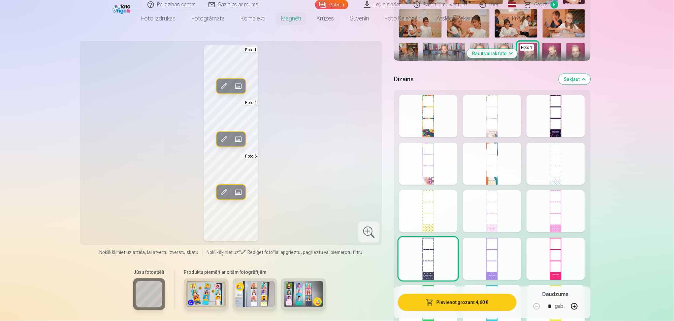
scroll to position [308, 0]
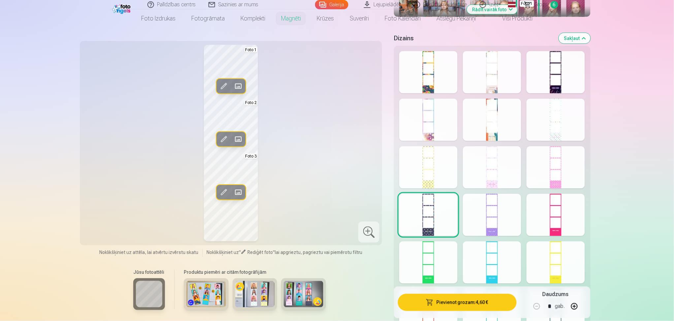
click at [504, 217] on div at bounding box center [492, 215] width 58 height 42
click at [583, 201] on div at bounding box center [556, 215] width 58 height 42
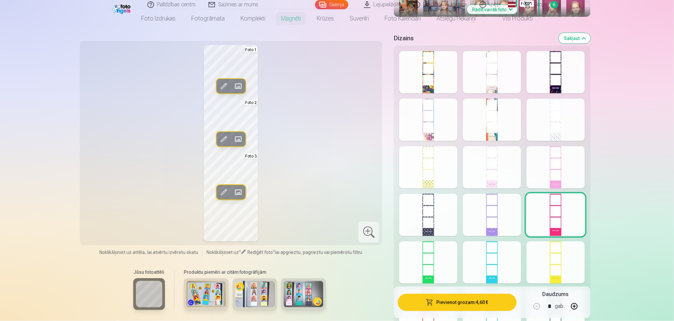
click at [549, 255] on div at bounding box center [556, 262] width 58 height 42
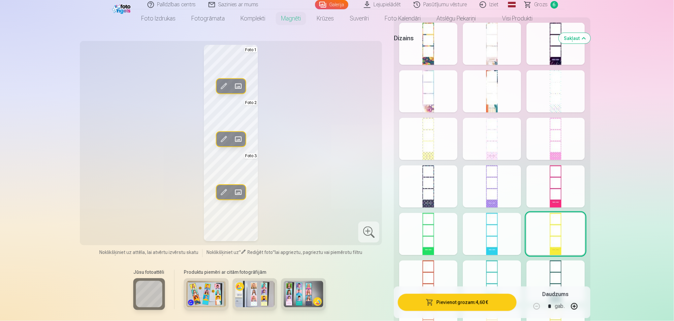
scroll to position [352, 0]
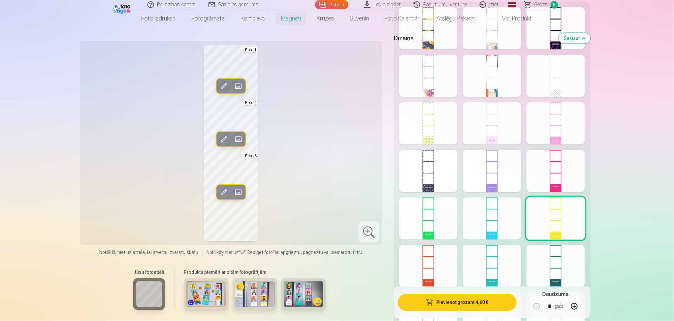
click at [505, 203] on div at bounding box center [492, 218] width 58 height 42
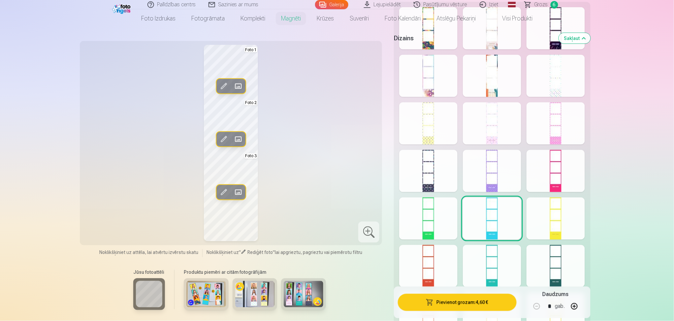
click at [444, 219] on div at bounding box center [428, 218] width 58 height 42
click at [446, 260] on div at bounding box center [428, 266] width 58 height 42
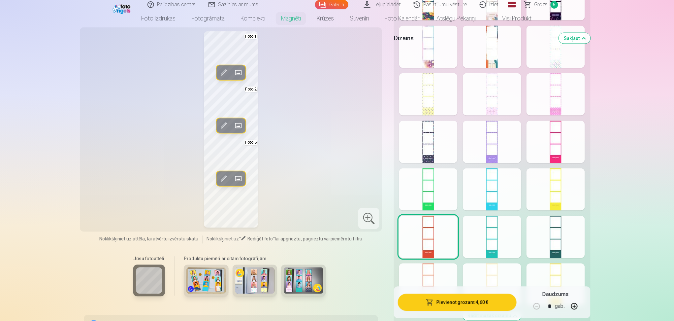
scroll to position [440, 0]
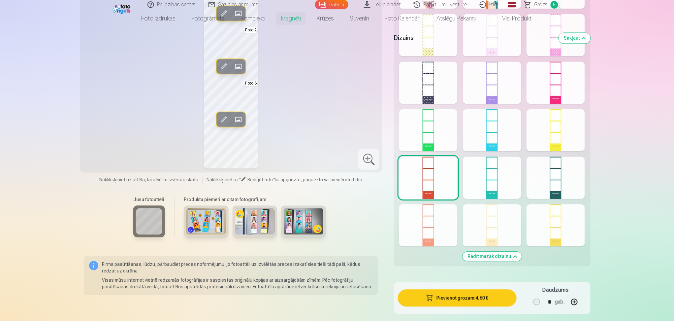
click at [508, 222] on div at bounding box center [492, 225] width 58 height 42
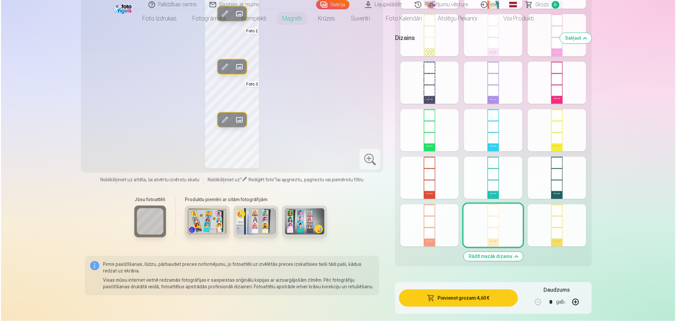
scroll to position [352, 0]
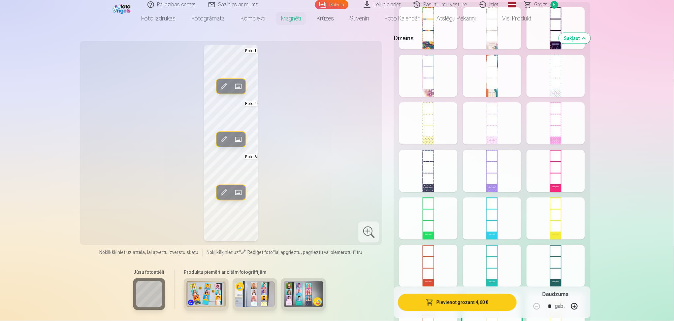
click at [238, 91] on span at bounding box center [238, 86] width 11 height 11
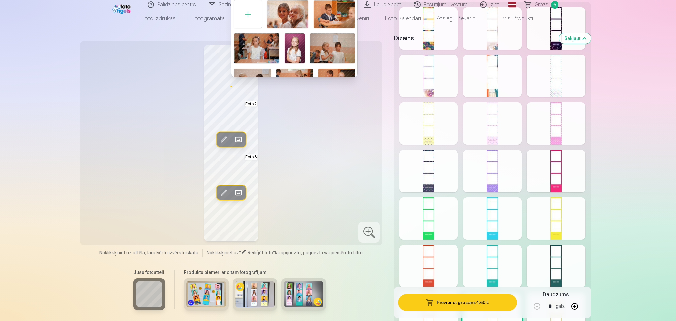
click at [251, 14] on div at bounding box center [248, 13] width 28 height 27
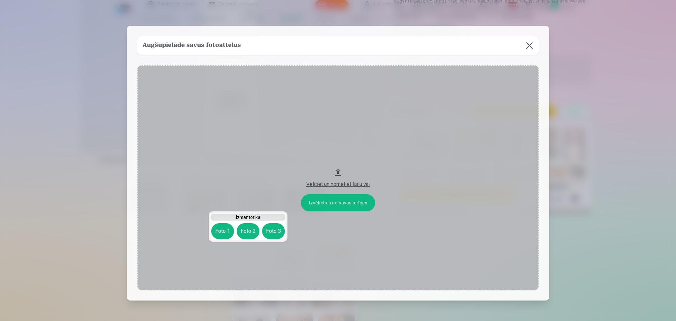
scroll to position [108, 0]
click at [321, 205] on button "Velciet un nometiet failu vai" at bounding box center [337, 177] width 401 height 224
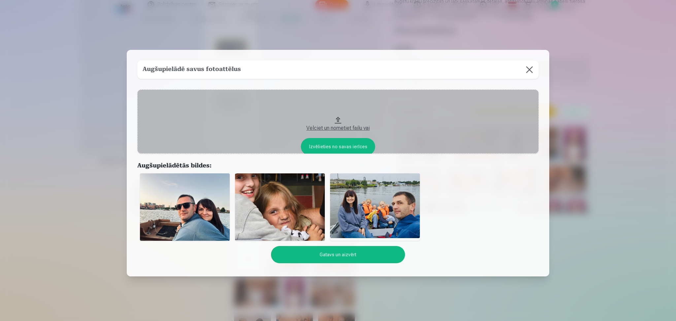
click at [204, 202] on img at bounding box center [185, 206] width 90 height 67
click at [194, 207] on img at bounding box center [185, 206] width 90 height 67
click at [336, 256] on button "Gatavs un aizvērt" at bounding box center [338, 254] width 134 height 17
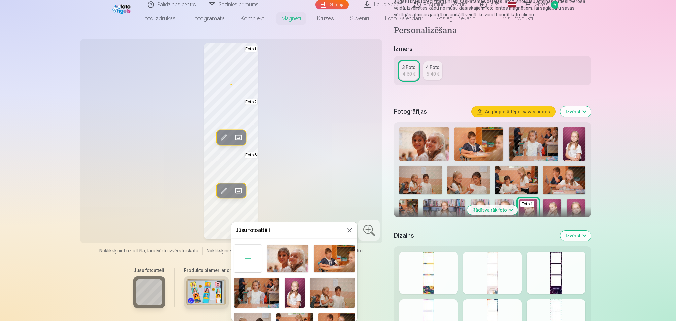
click at [239, 79] on div at bounding box center [338, 160] width 676 height 321
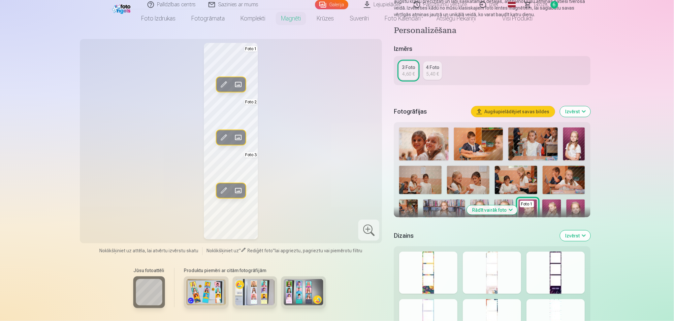
click at [243, 83] on span at bounding box center [238, 84] width 11 height 11
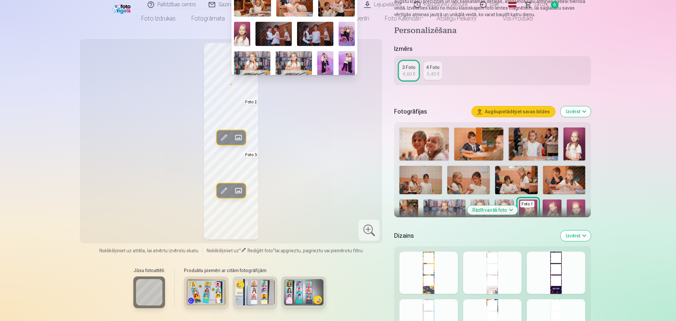
scroll to position [189, 0]
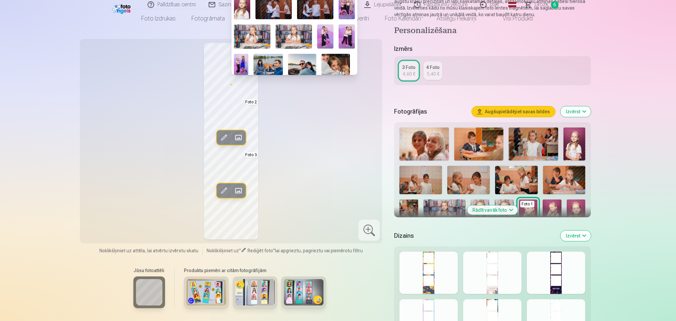
click at [294, 62] on img at bounding box center [302, 64] width 28 height 21
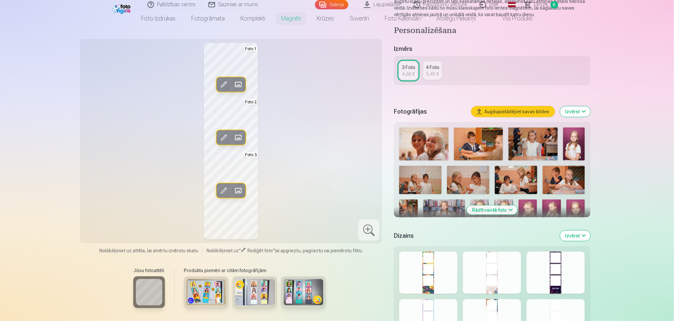
click at [224, 82] on span at bounding box center [223, 84] width 11 height 11
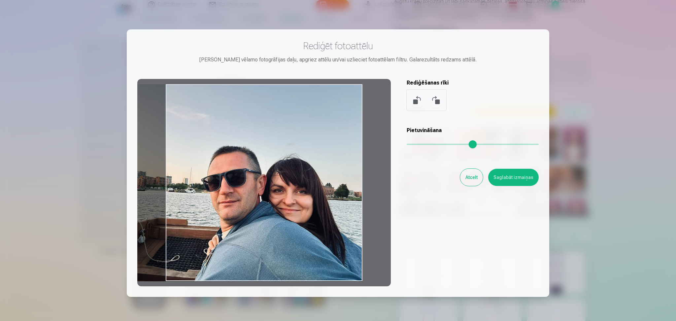
drag, startPoint x: 307, startPoint y: 236, endPoint x: 240, endPoint y: 244, distance: 67.6
click at [240, 244] on div at bounding box center [263, 182] width 253 height 207
click at [505, 176] on button "Saglabāt izmaiņas" at bounding box center [513, 177] width 50 height 17
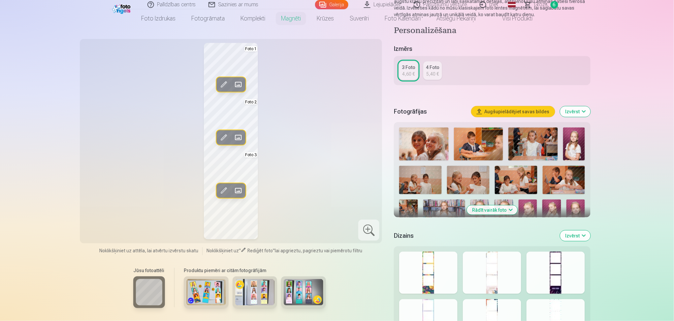
click at [234, 137] on span at bounding box center [238, 137] width 11 height 11
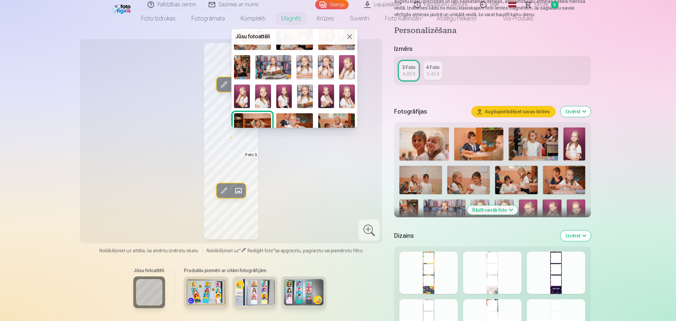
scroll to position [189, 0]
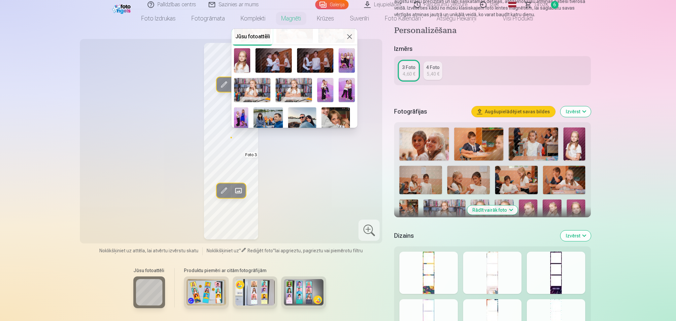
click at [335, 111] on img at bounding box center [335, 117] width 28 height 21
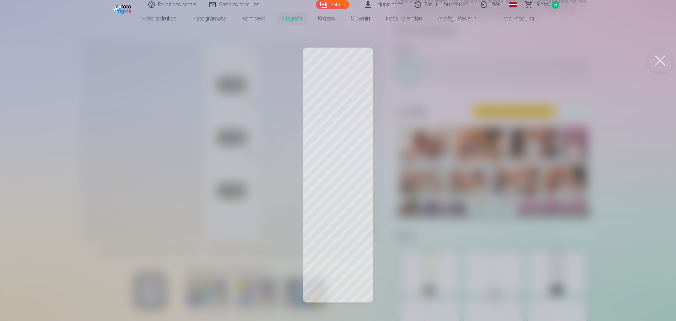
click at [333, 145] on div at bounding box center [338, 160] width 676 height 321
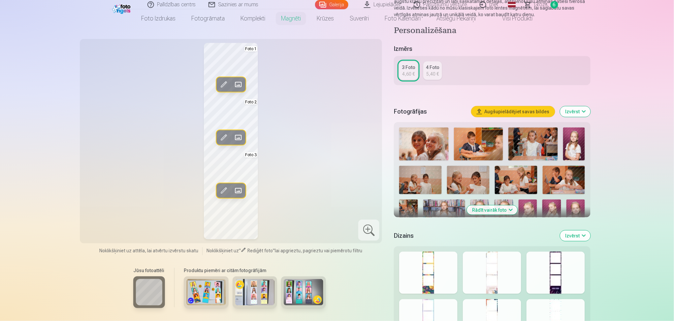
click at [226, 132] on span at bounding box center [223, 137] width 11 height 11
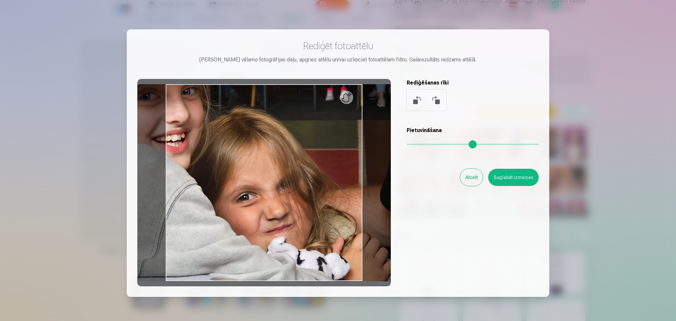
drag, startPoint x: 410, startPoint y: 144, endPoint x: 399, endPoint y: 144, distance: 11.2
click at [406, 144] on input "range" at bounding box center [472, 144] width 132 height 1
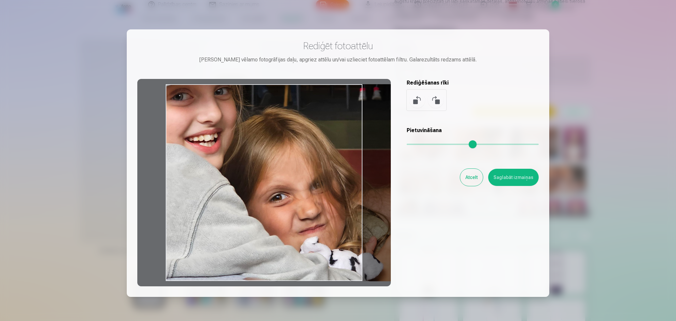
drag, startPoint x: 308, startPoint y: 179, endPoint x: 376, endPoint y: 187, distance: 68.5
click at [376, 187] on div at bounding box center [263, 182] width 253 height 207
click at [515, 178] on button "Saglabāt izmaiņas" at bounding box center [513, 177] width 50 height 17
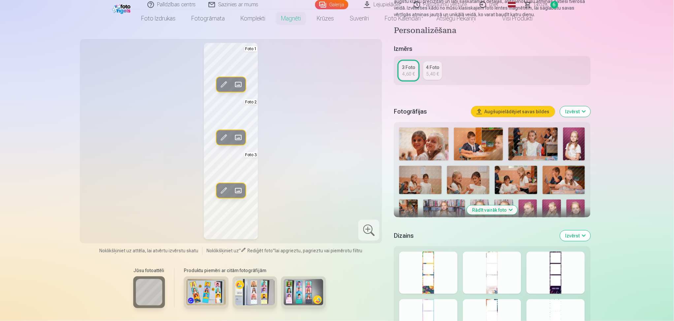
click at [242, 191] on span at bounding box center [238, 190] width 11 height 11
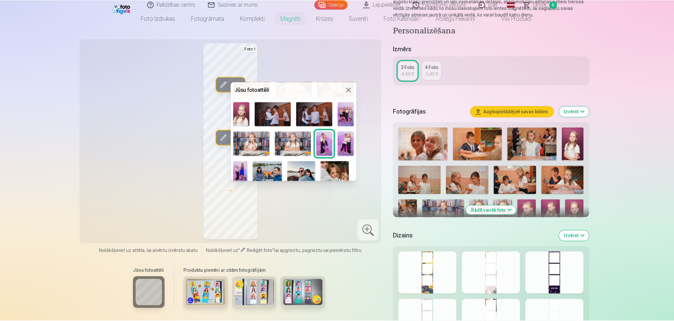
scroll to position [189, 0]
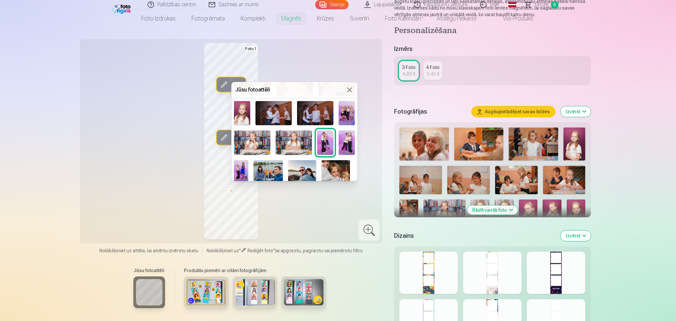
click at [277, 163] on img at bounding box center [267, 170] width 29 height 21
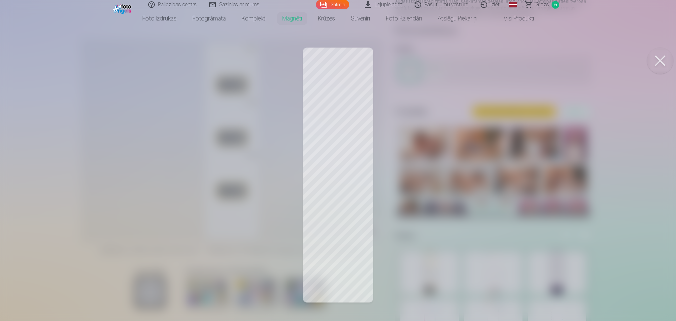
click at [335, 206] on div at bounding box center [338, 160] width 676 height 321
drag, startPoint x: 305, startPoint y: 198, endPoint x: 319, endPoint y: 210, distance: 17.5
click at [306, 198] on div at bounding box center [338, 160] width 676 height 321
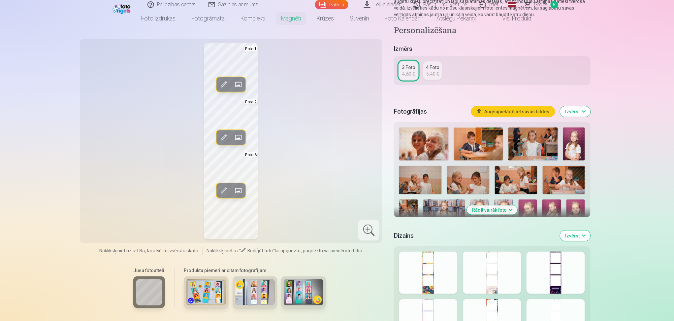
click at [408, 70] on div "3 Foto" at bounding box center [409, 67] width 14 height 7
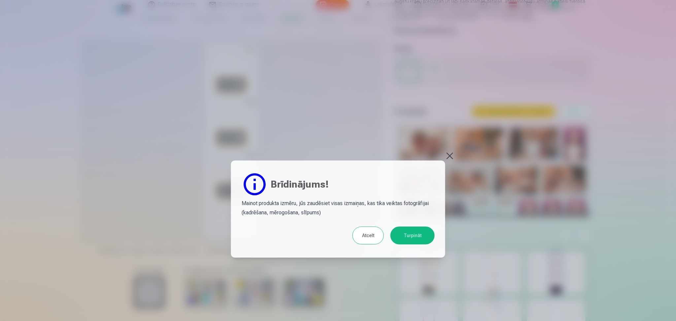
click at [449, 157] on button at bounding box center [449, 155] width 9 height 9
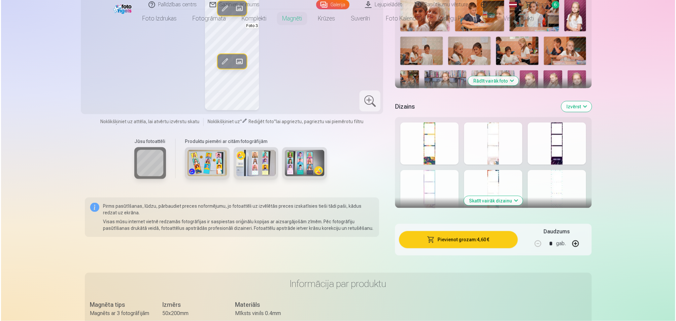
scroll to position [283, 0]
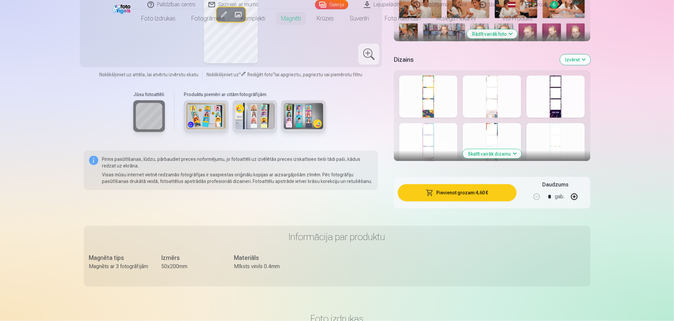
click at [480, 193] on button "Pievienot grozam : 4,60 €" at bounding box center [457, 192] width 118 height 17
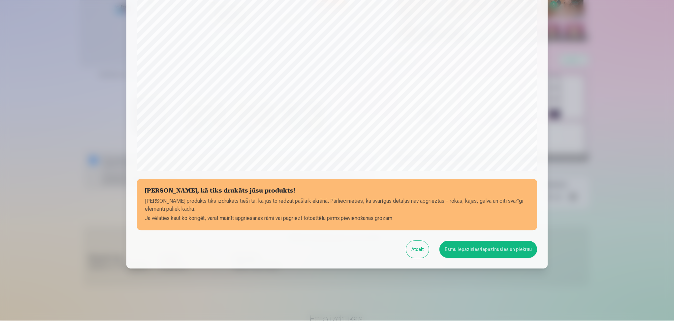
scroll to position [154, 0]
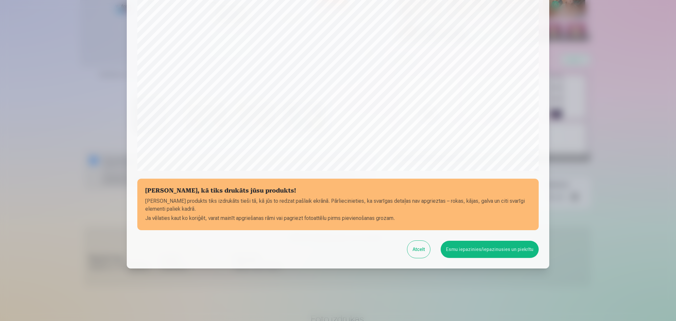
click at [504, 252] on button "Esmu iepazinies/iepazinusies un piekrītu" at bounding box center [489, 248] width 98 height 17
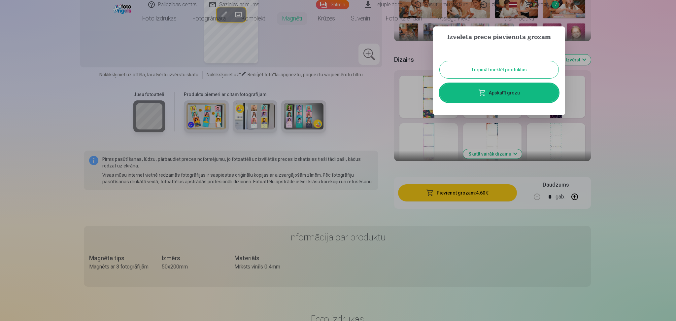
drag, startPoint x: 545, startPoint y: 98, endPoint x: 556, endPoint y: 115, distance: 20.4
click at [545, 98] on link "Apskatīt grozu" at bounding box center [498, 92] width 119 height 18
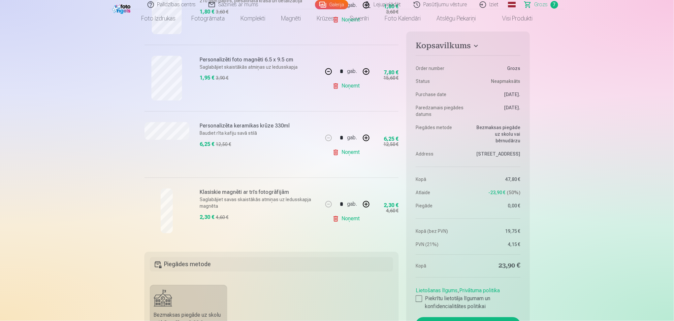
scroll to position [396, 0]
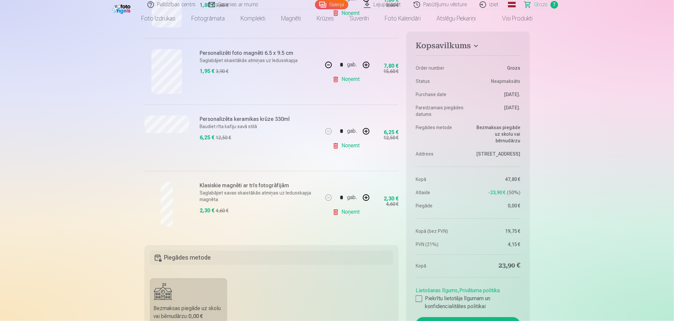
click at [216, 186] on h6 "Klasiskie magnēti ar trīs fotogrāfijām" at bounding box center [259, 186] width 119 height 8
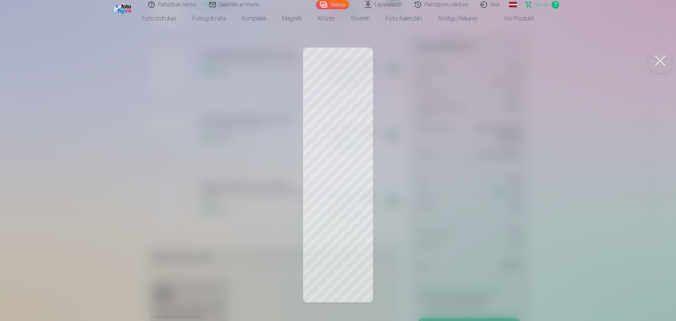
drag, startPoint x: 663, startPoint y: 55, endPoint x: 651, endPoint y: 103, distance: 49.4
click at [663, 55] on button at bounding box center [660, 61] width 26 height 26
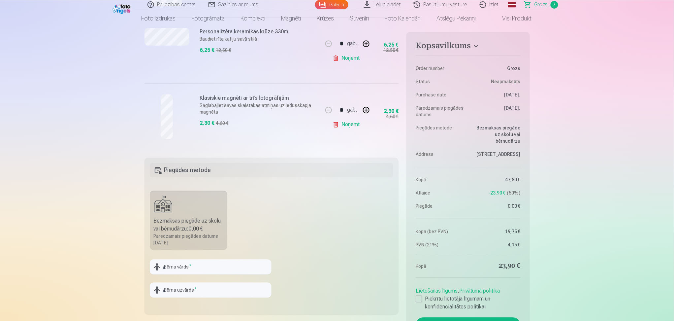
scroll to position [616, 0]
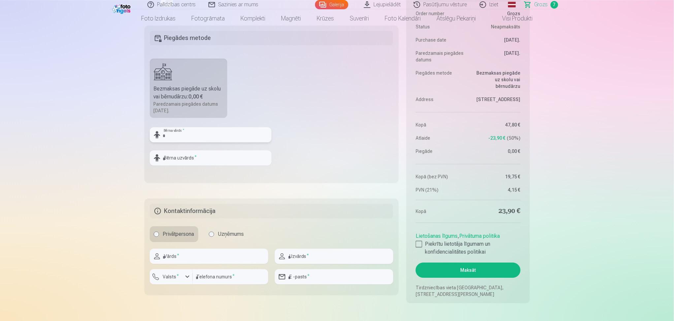
click at [211, 137] on input "text" at bounding box center [211, 134] width 122 height 15
type input "*******"
click at [221, 161] on input "text" at bounding box center [211, 157] width 122 height 15
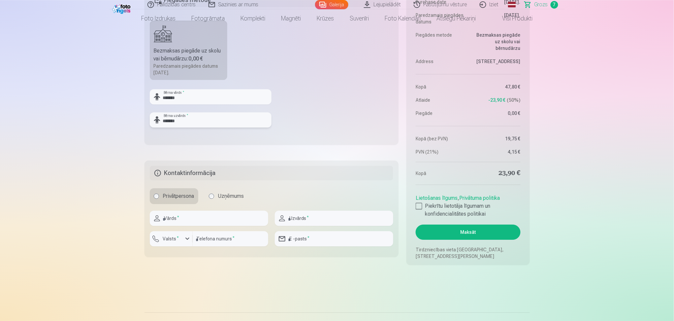
scroll to position [704, 0]
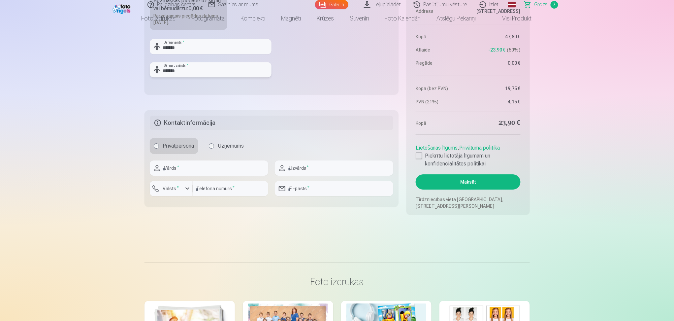
type input "*******"
click at [236, 171] on input "text" at bounding box center [209, 167] width 118 height 15
type input "*"
click at [248, 166] on input "text" at bounding box center [209, 167] width 118 height 15
type input "*"
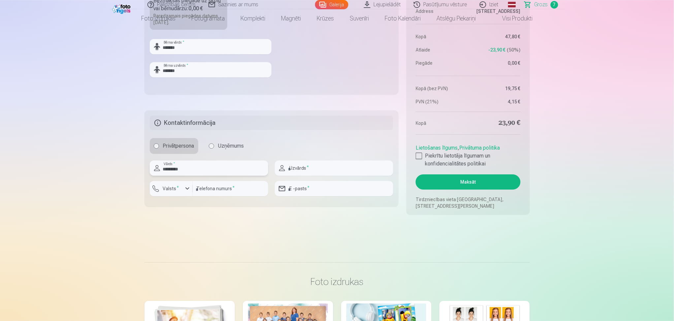
type input "********"
click at [323, 160] on input "text" at bounding box center [334, 167] width 118 height 15
type input "********"
click at [239, 186] on input "number" at bounding box center [231, 188] width 76 height 15
click at [167, 186] on label "Valsts *" at bounding box center [170, 188] width 21 height 7
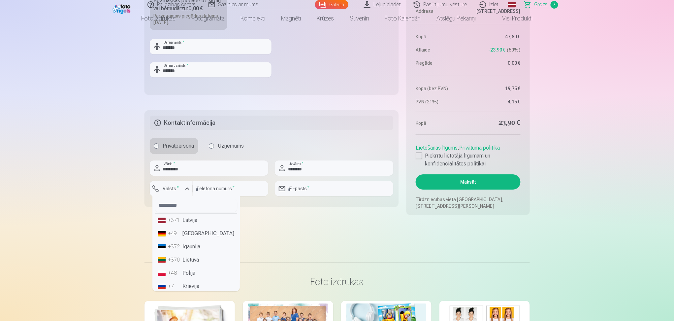
click at [190, 221] on li "+371 Latvija" at bounding box center [196, 219] width 82 height 13
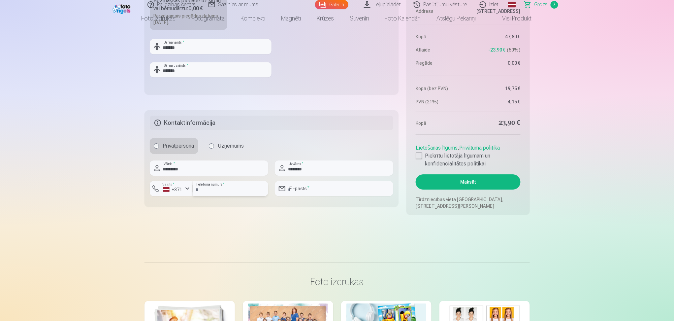
click at [229, 189] on input "number" at bounding box center [231, 188] width 76 height 15
type input "********"
click at [290, 190] on input "email" at bounding box center [334, 188] width 118 height 15
type input "**********"
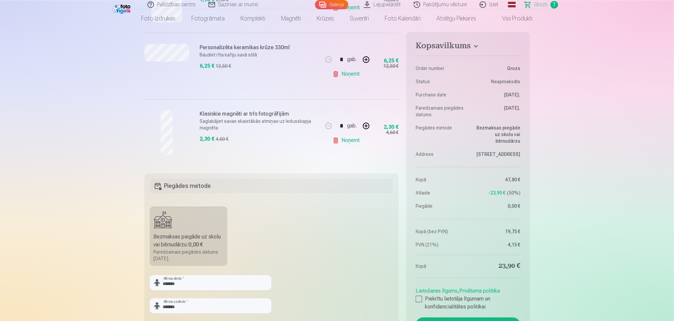
scroll to position [572, 0]
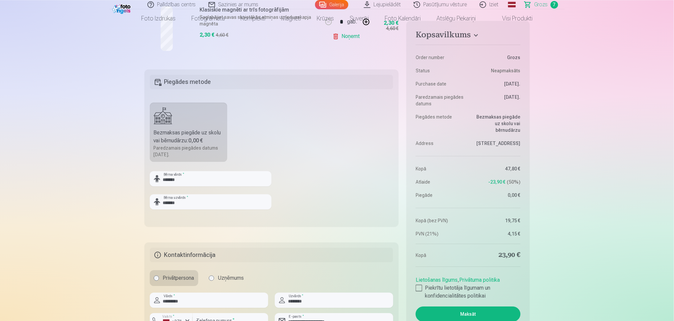
click at [409, 287] on aside "Kopsavilkums Order number Grozs Status Neapmaksāts Purchase date [DATE]. Paredz…" at bounding box center [467, 184] width 123 height 326
click at [424, 291] on label "Piekrītu lietotāja līgumam un konfidencialitātes politikai" at bounding box center [468, 292] width 105 height 16
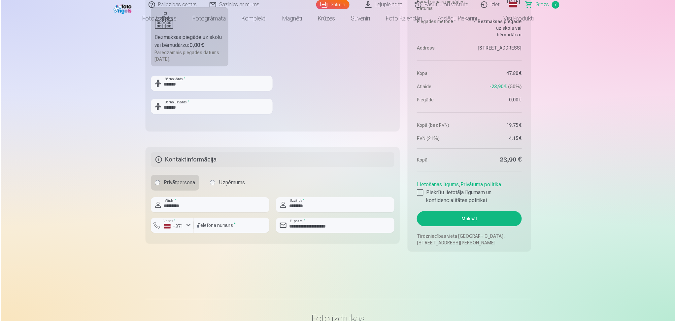
scroll to position [748, 0]
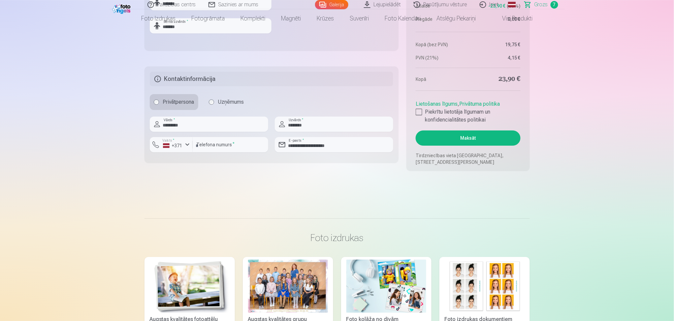
click at [472, 137] on button "Maksāt" at bounding box center [468, 137] width 105 height 15
